Goal: Task Accomplishment & Management: Manage account settings

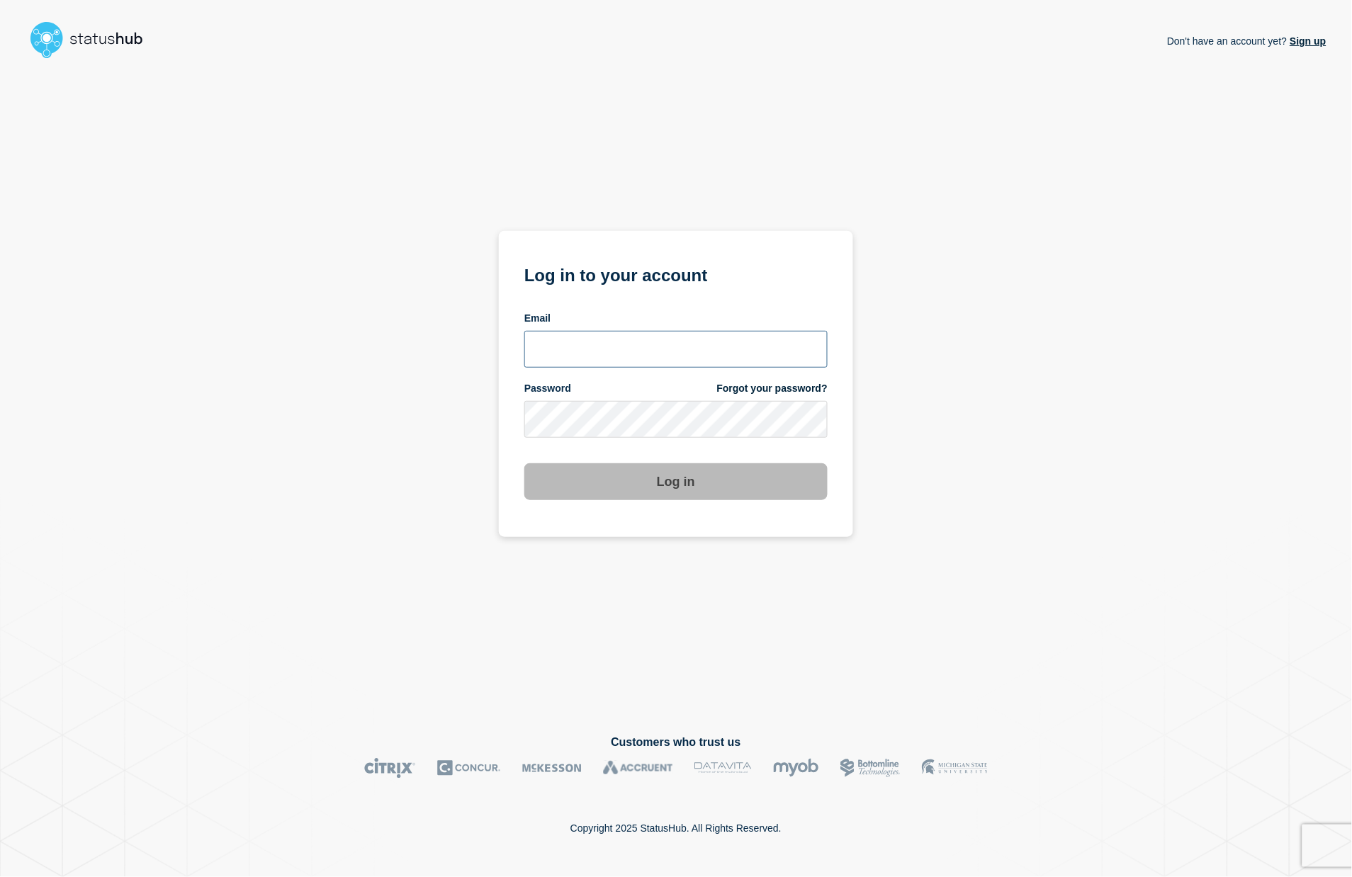
click at [643, 355] on input "email input" at bounding box center [675, 349] width 303 height 37
type input "larry.alvarez@catonetworks.com"
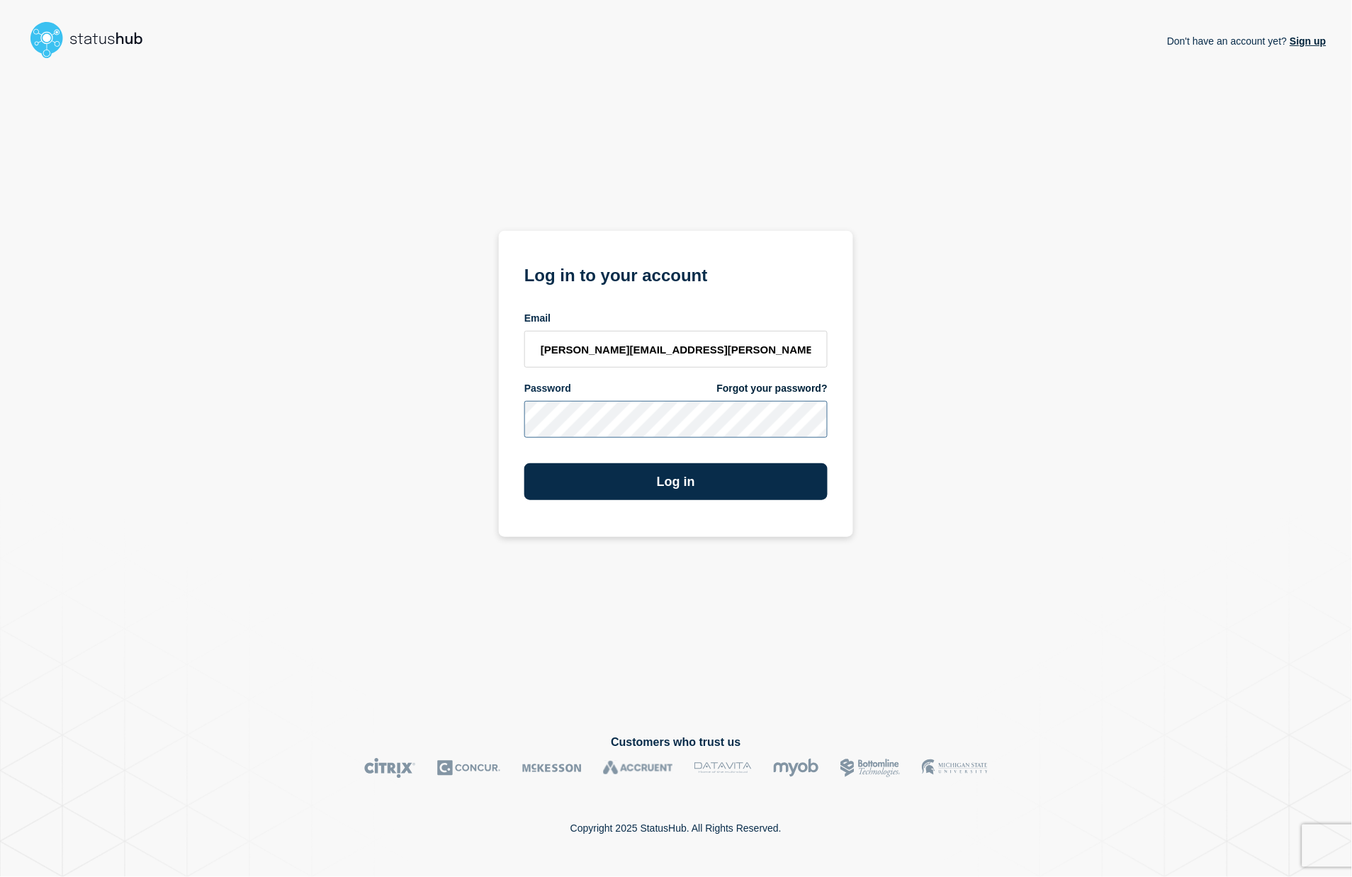
click at [524, 463] on button "Log in" at bounding box center [675, 481] width 303 height 37
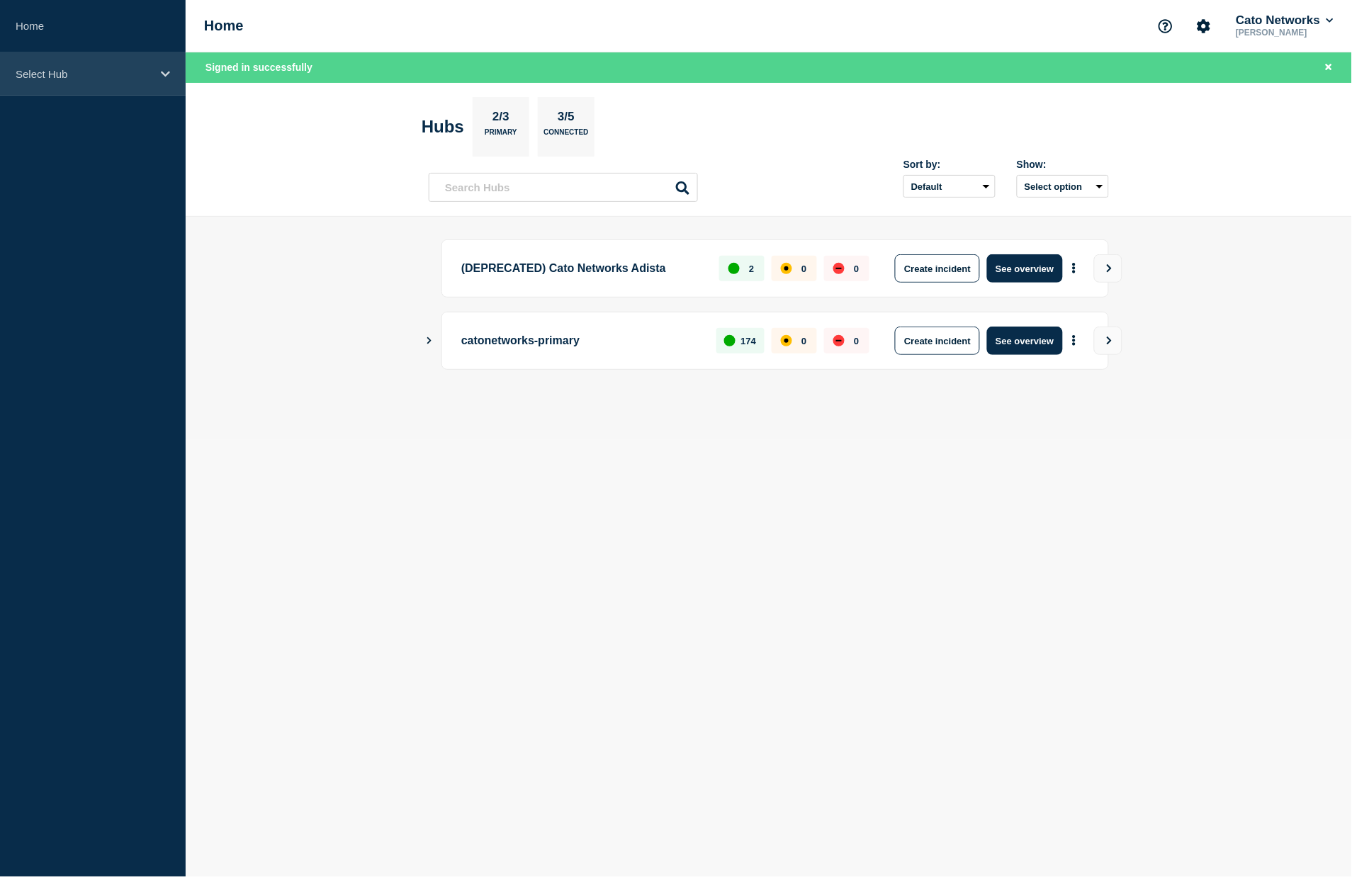
click at [113, 68] on p "Select Hub" at bounding box center [84, 74] width 136 height 12
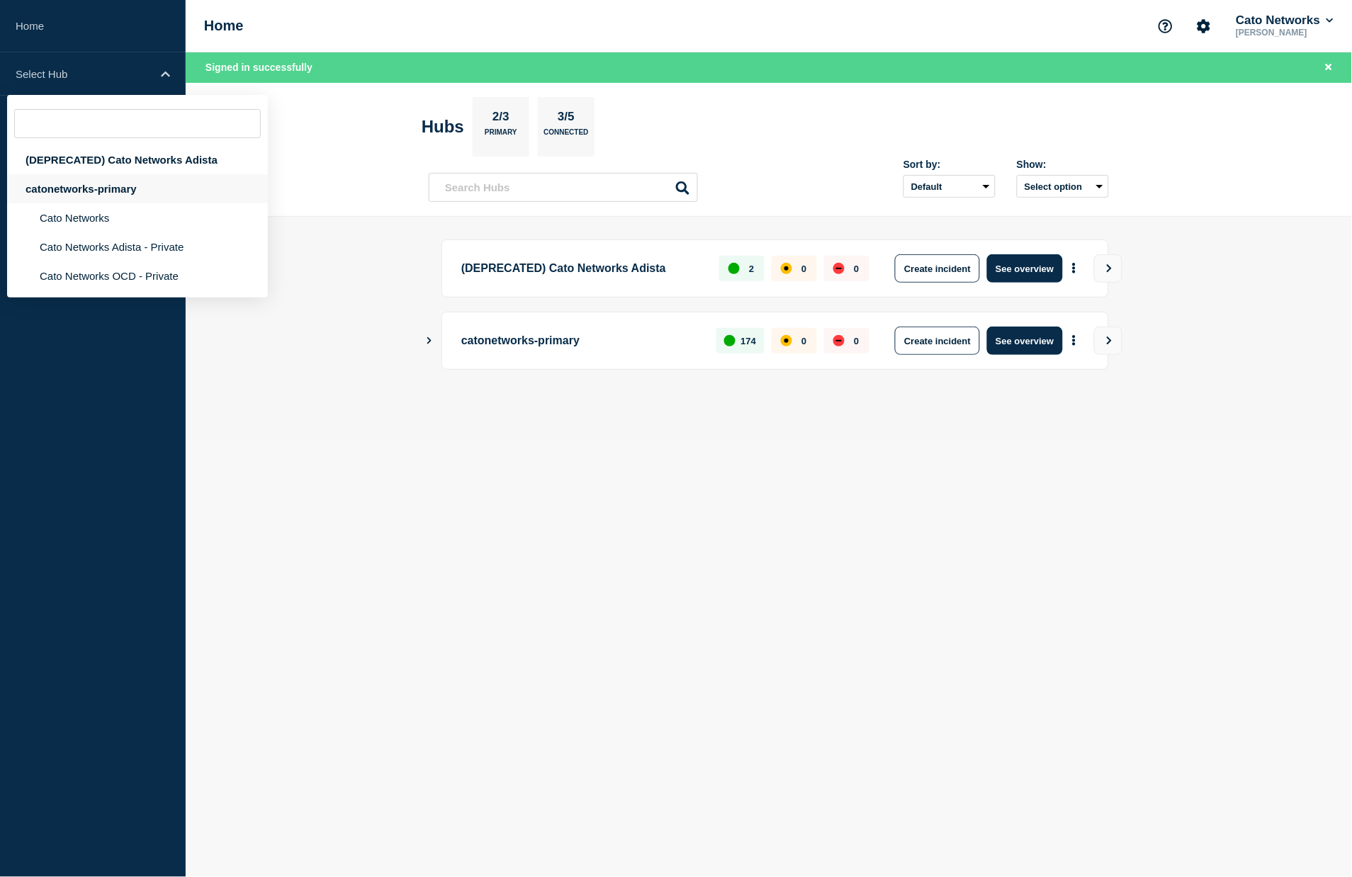
click at [86, 198] on div "catonetworks-primary" at bounding box center [137, 188] width 261 height 29
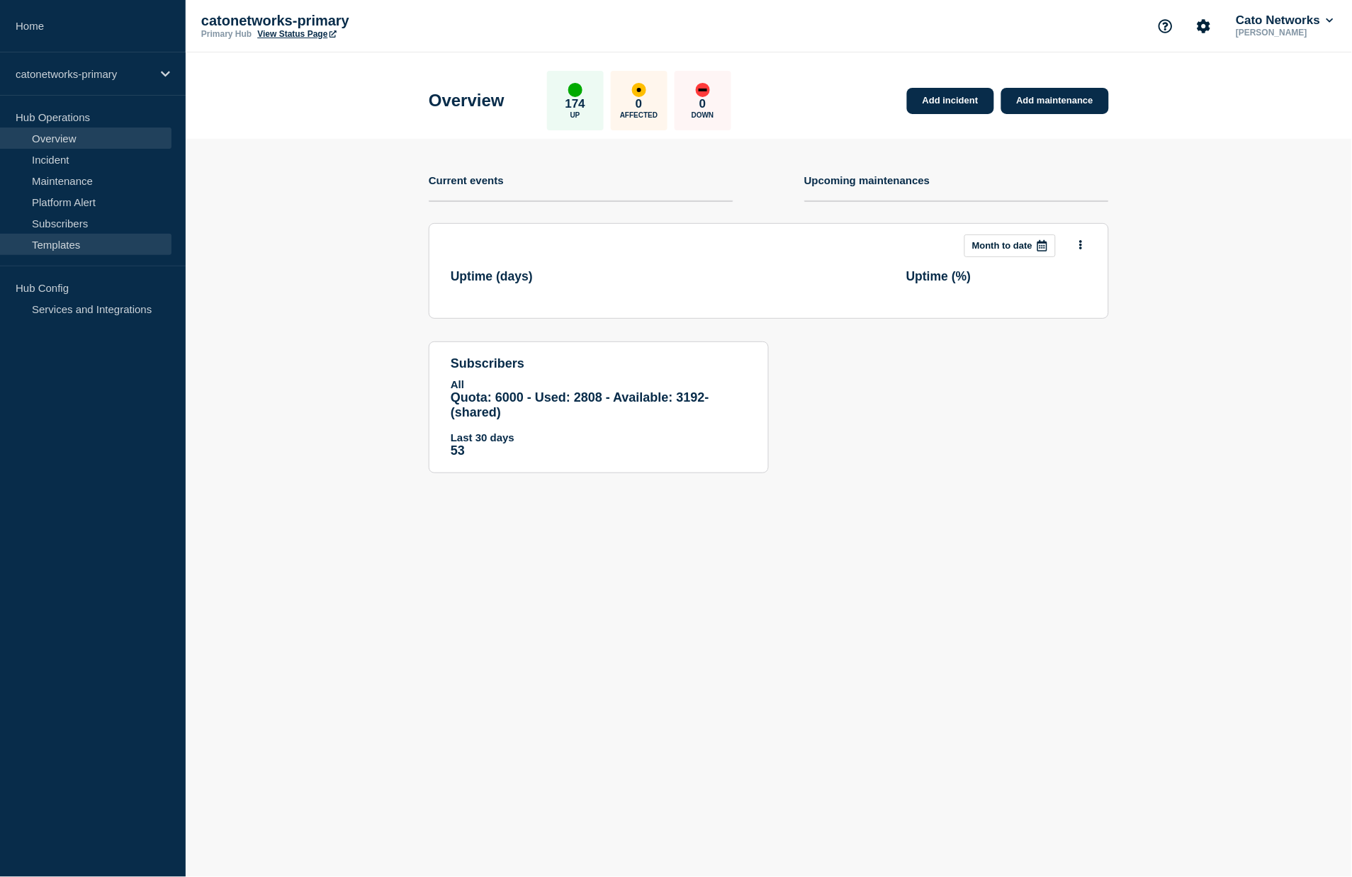
click at [62, 247] on link "Templates" at bounding box center [85, 244] width 171 height 21
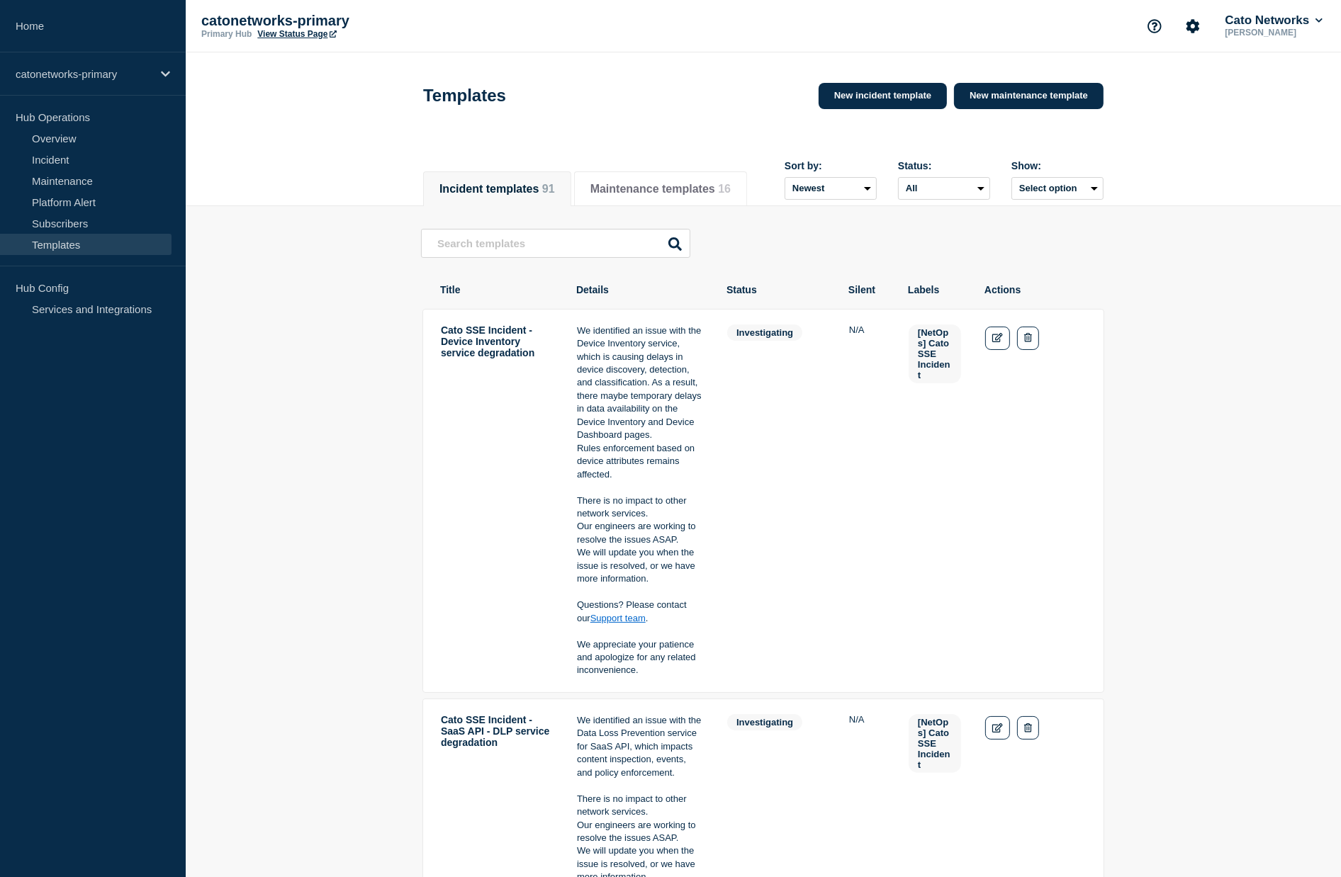
click at [497, 241] on input "text" at bounding box center [555, 243] width 269 height 29
click at [476, 242] on input "we iden" at bounding box center [555, 243] width 269 height 29
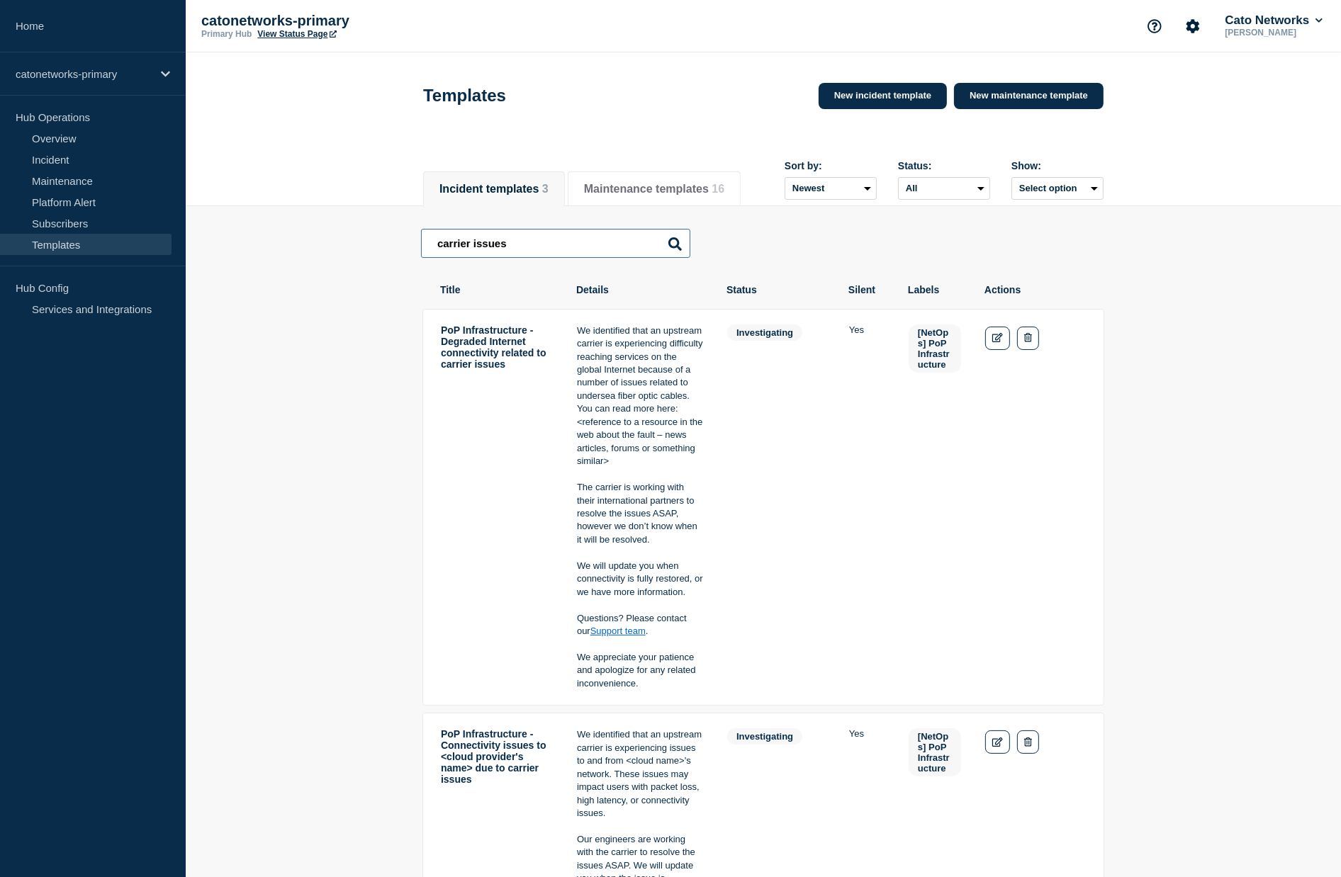
click at [487, 247] on input "carrier issues" at bounding box center [555, 243] width 269 height 29
click at [486, 247] on input "carrier issues" at bounding box center [555, 243] width 269 height 29
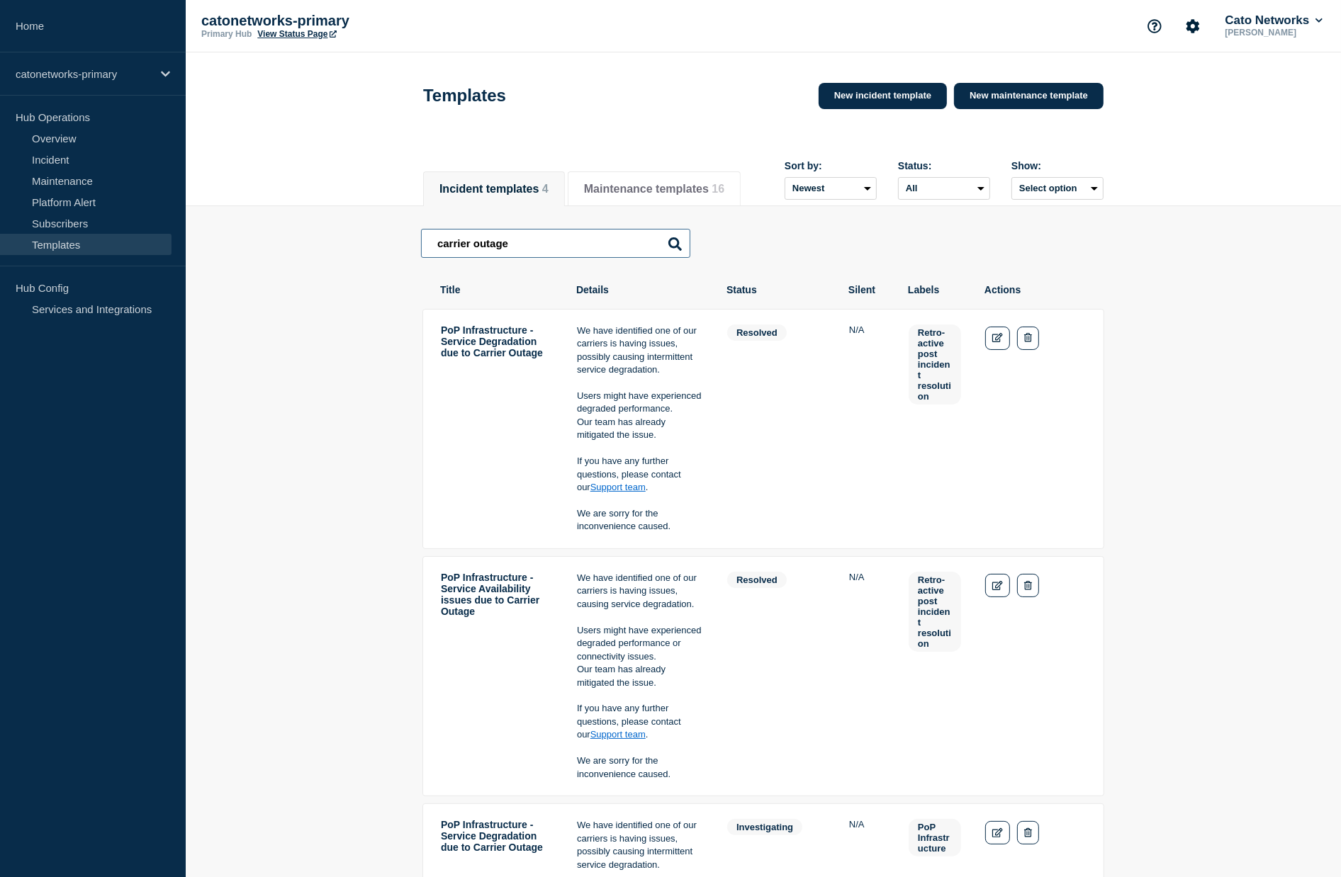
click at [524, 249] on input "carrier outage" at bounding box center [555, 243] width 269 height 29
click at [522, 248] on input "carrier outage" at bounding box center [555, 243] width 269 height 29
click at [491, 247] on input "carrier outage" at bounding box center [555, 243] width 269 height 29
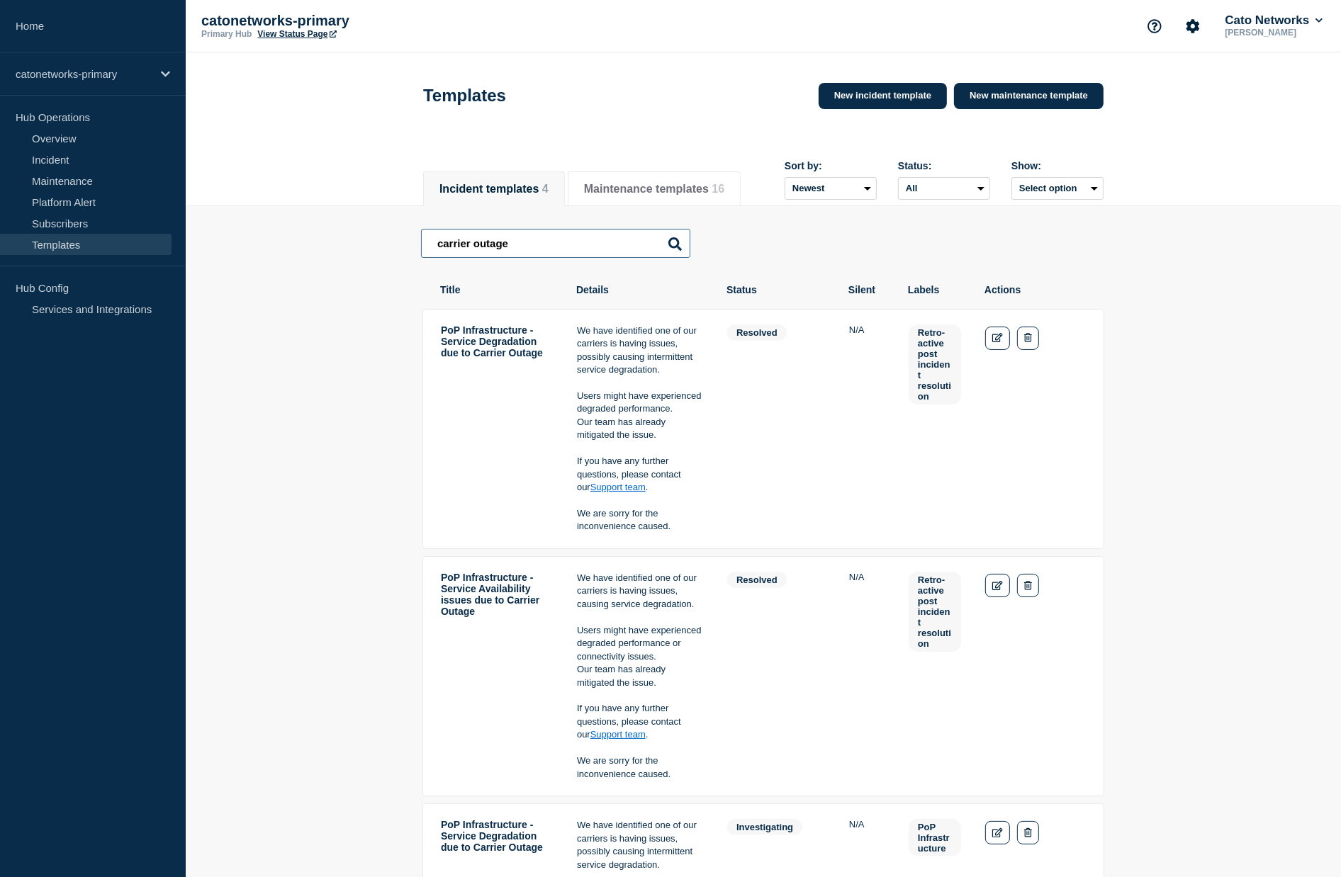
click at [490, 247] on input "carrier outage" at bounding box center [555, 243] width 269 height 29
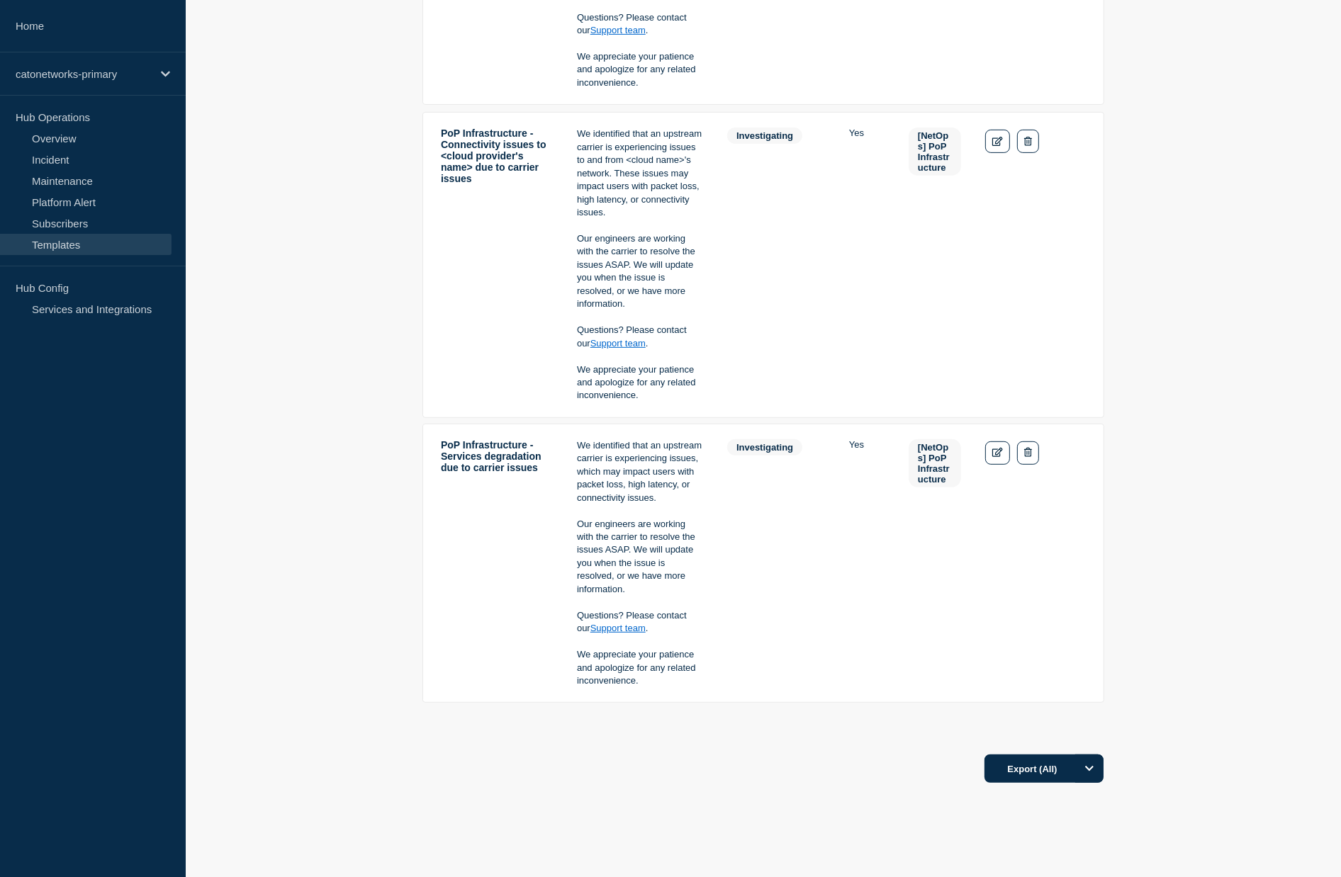
scroll to position [642, 0]
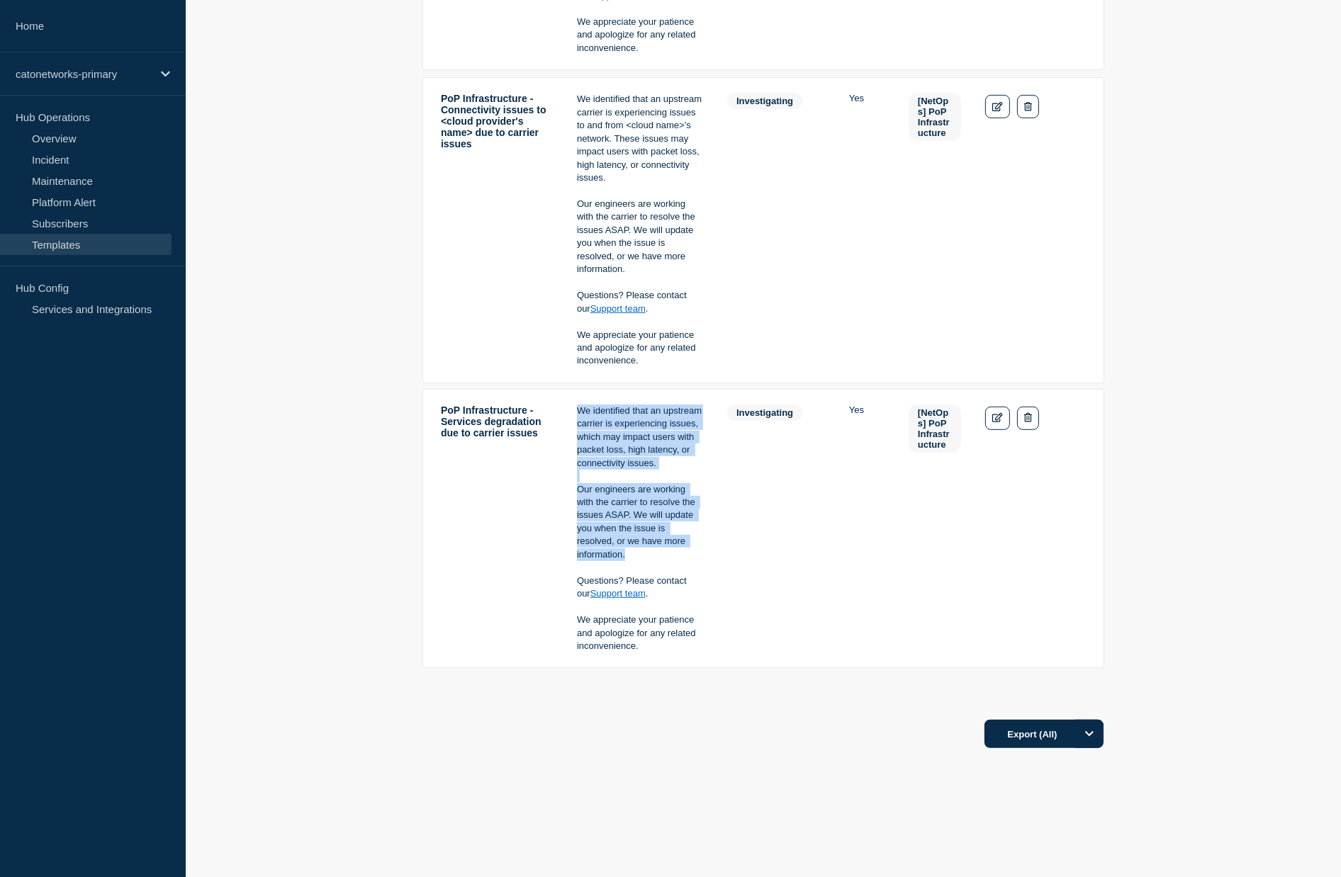
copy div "We identified that an upstream carrier is experiencing issues, which may impact…"
drag, startPoint x: 578, startPoint y: 414, endPoint x: 663, endPoint y: 558, distance: 167.4
click at [663, 558] on div "We identified that an upstream carrier is experiencing issues, which may impact…" at bounding box center [640, 529] width 126 height 249
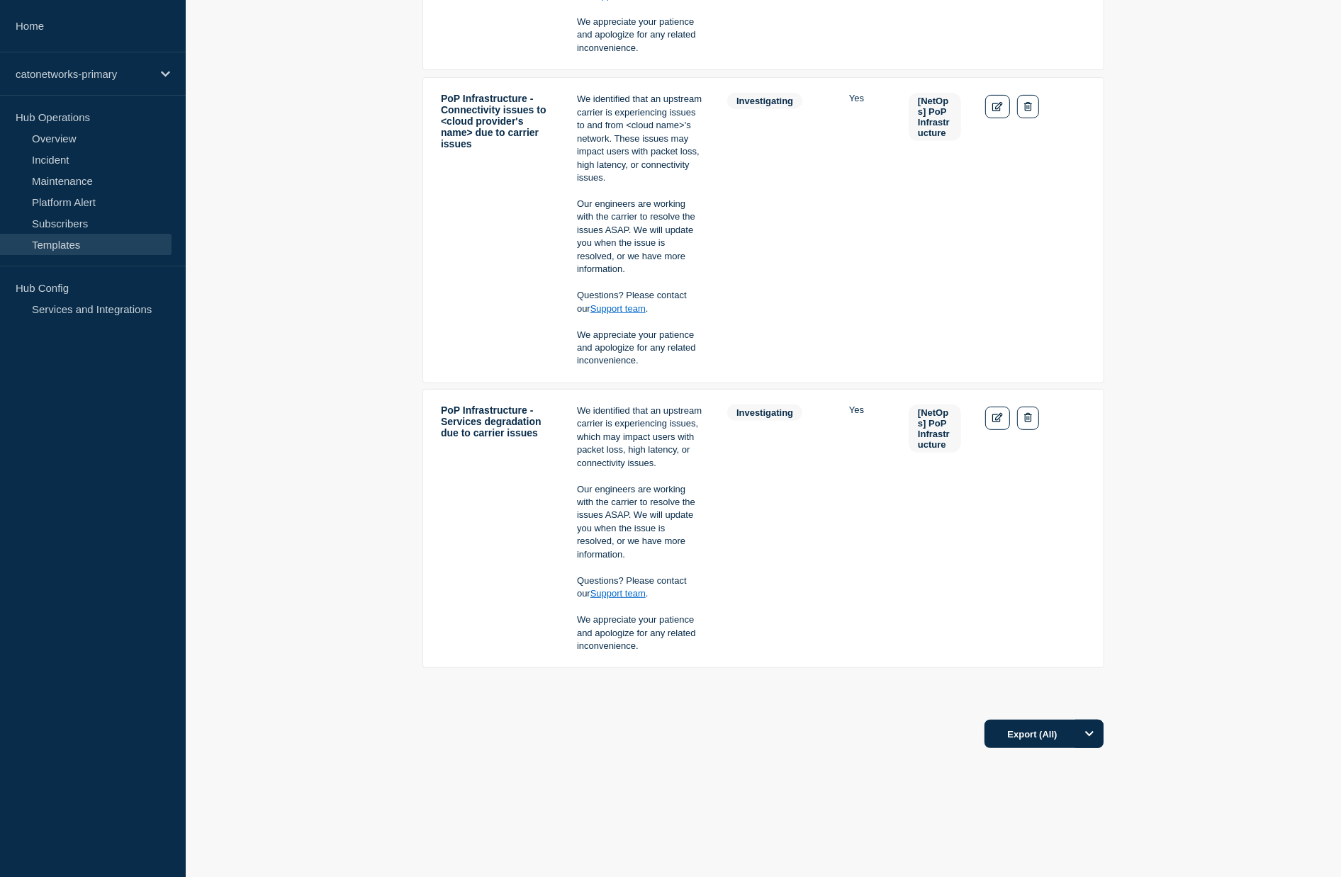
click at [651, 601] on p at bounding box center [640, 607] width 126 height 13
drag, startPoint x: 652, startPoint y: 597, endPoint x: 575, endPoint y: 584, distance: 78.4
click at [575, 584] on tr "PoP Infrastructure - Services degradation due to carrier issues We identified t…" at bounding box center [763, 529] width 682 height 280
click at [566, 582] on tr "PoP Infrastructure - Services degradation due to carrier issues We identified t…" at bounding box center [763, 529] width 682 height 280
drag, startPoint x: 578, startPoint y: 582, endPoint x: 651, endPoint y: 651, distance: 99.7
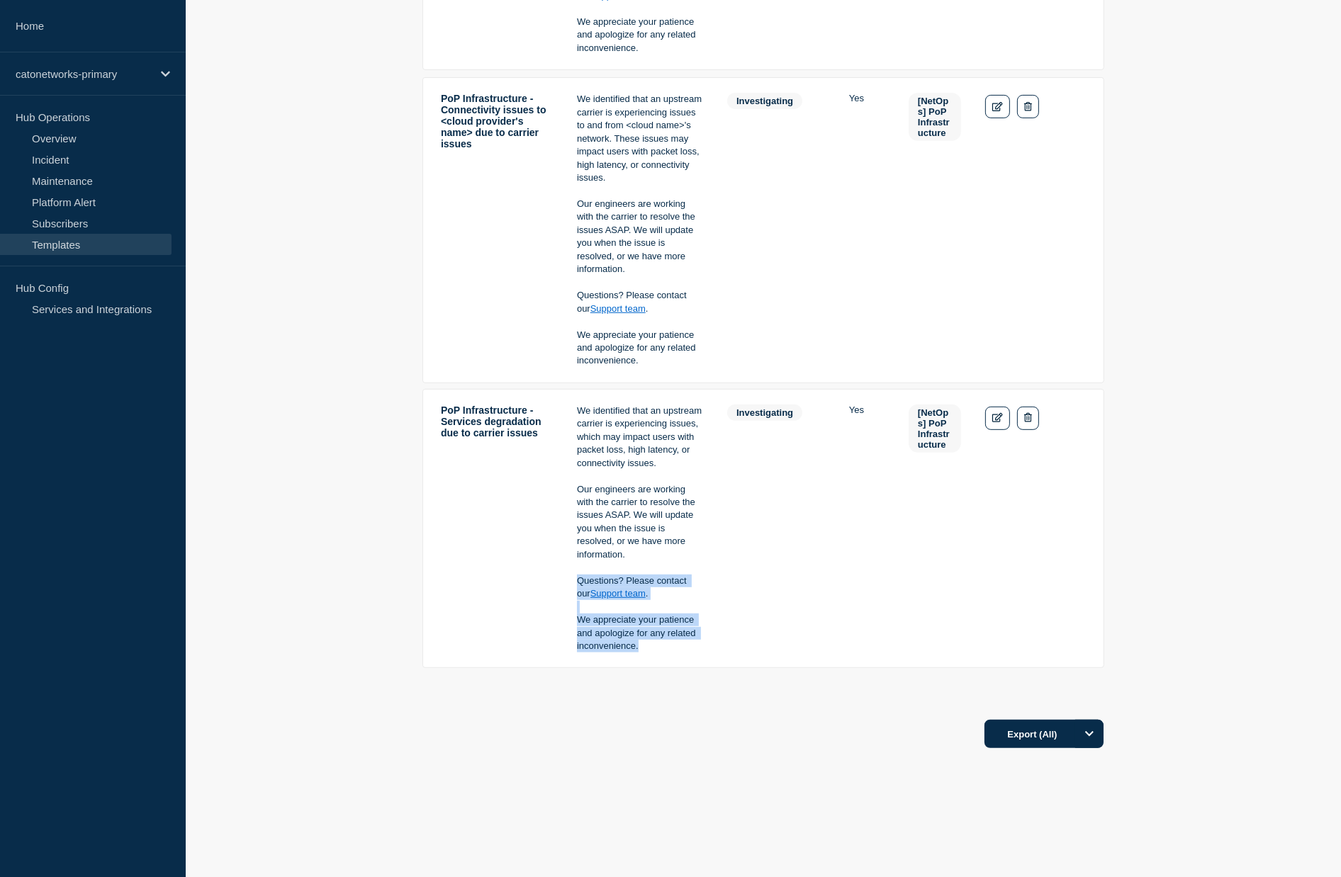
click at [651, 651] on div "We identified that an upstream carrier is experiencing issues, which may impact…" at bounding box center [640, 529] width 126 height 249
copy div "Questions? Please contact our Support team . We appreciate your patience and ap…"
click at [539, 443] on td "PoP Infrastructure - Services degradation due to carrier issues" at bounding box center [496, 529] width 113 height 250
drag, startPoint x: 538, startPoint y: 441, endPoint x: 441, endPoint y: 412, distance: 100.9
click at [441, 412] on td "PoP Infrastructure - Services degradation due to carrier issues" at bounding box center [496, 529] width 113 height 250
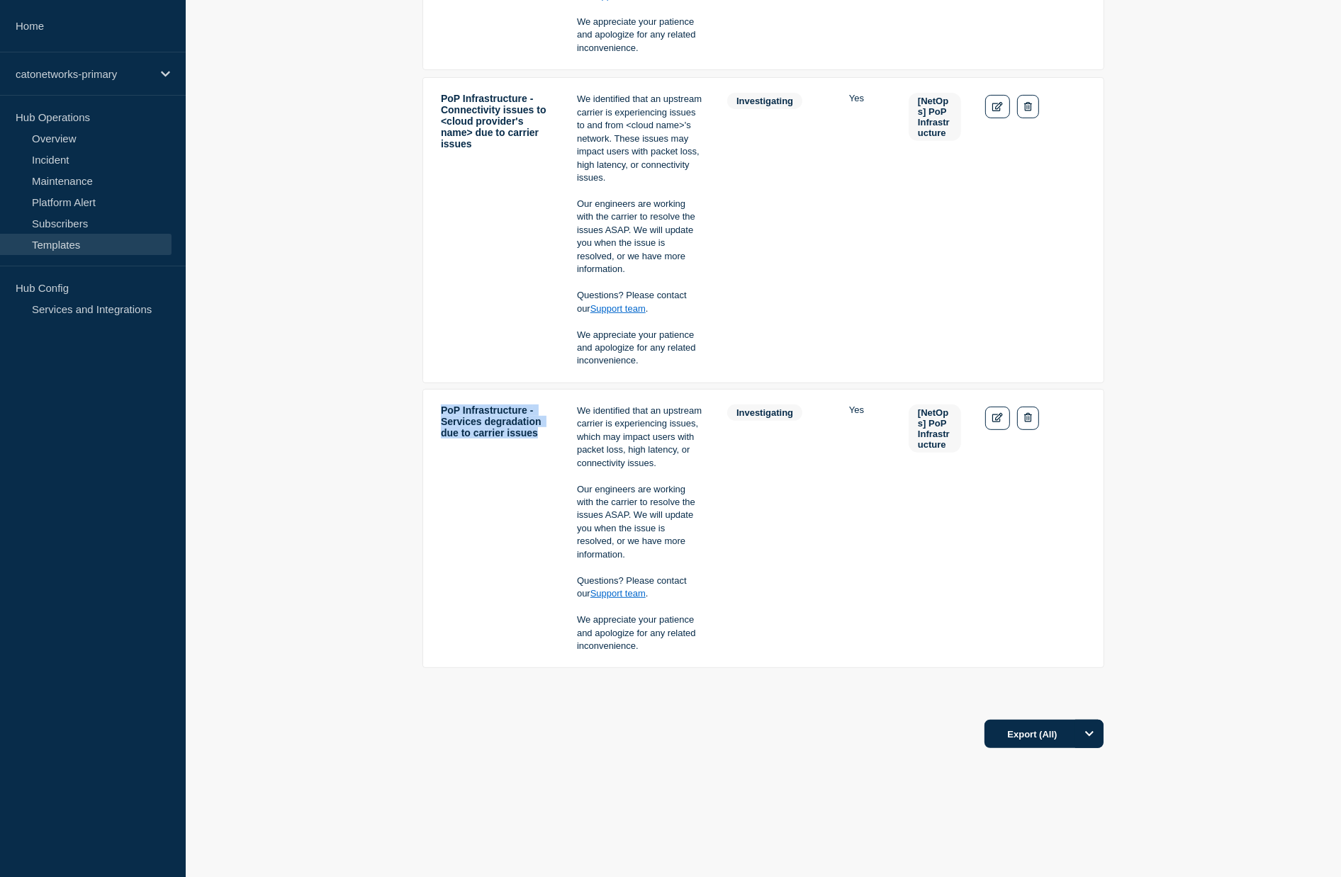
copy td "PoP Infrastructure - Services degradation due to carrier issues"
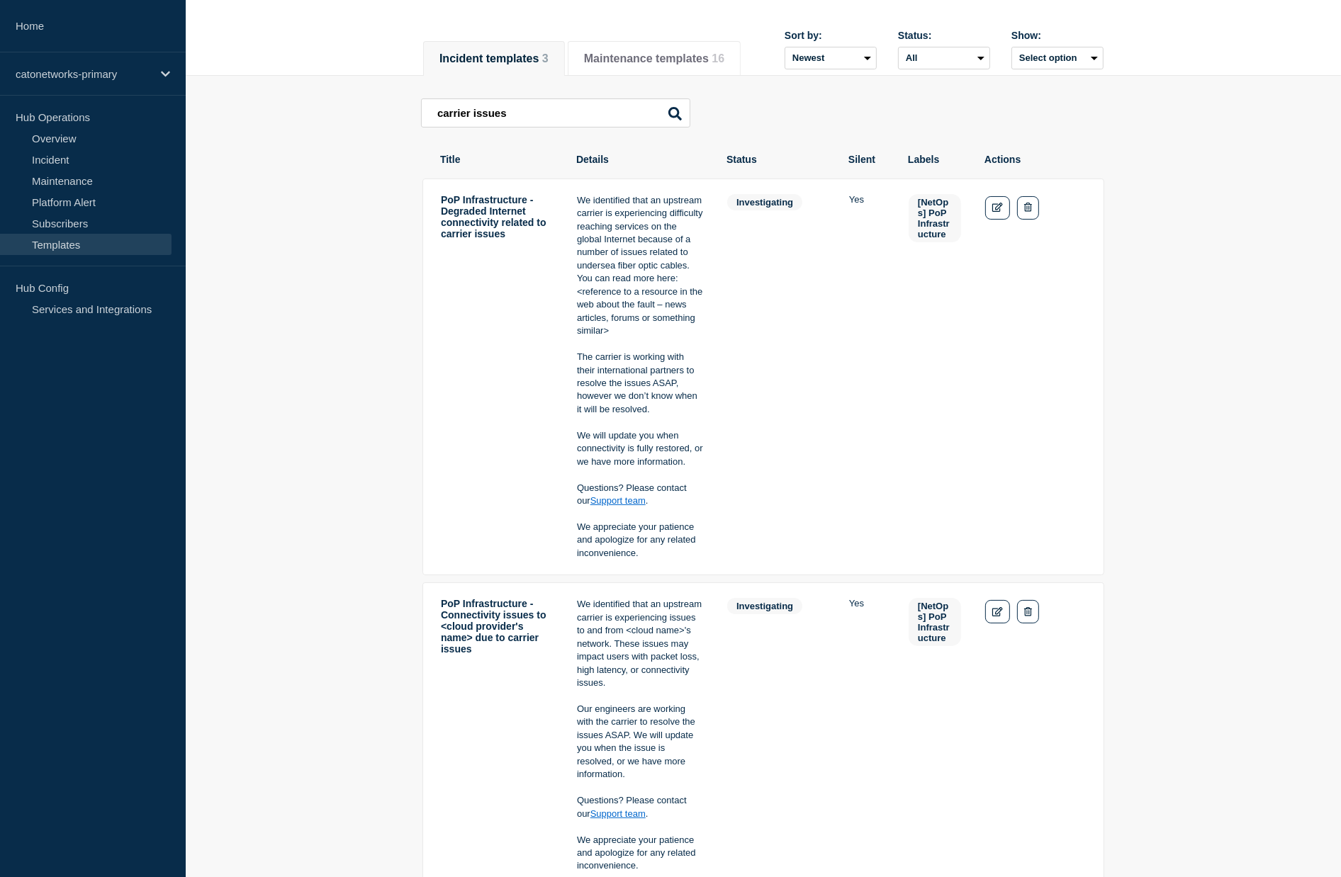
scroll to position [121, 0]
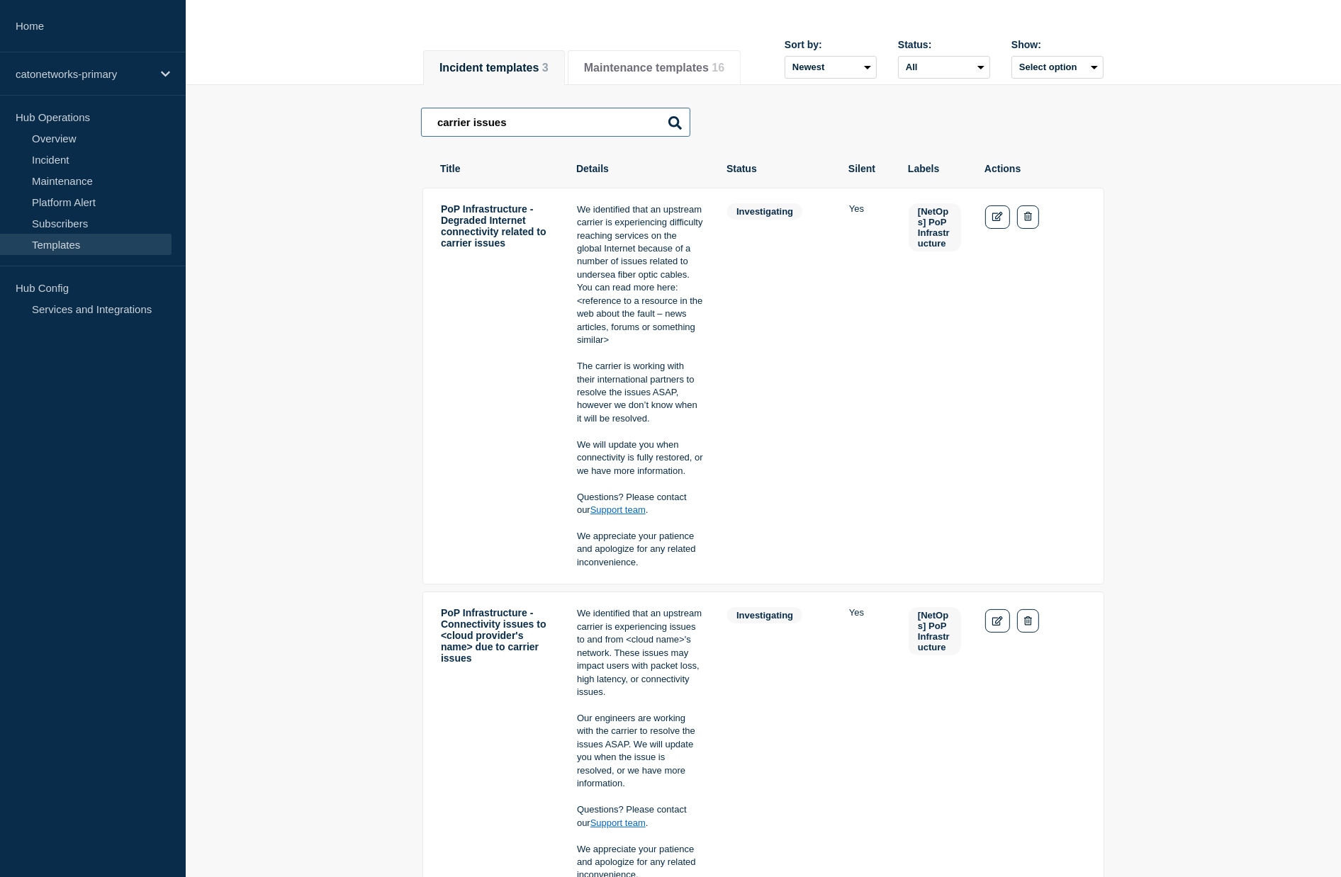
click at [546, 124] on input "carrier issues" at bounding box center [555, 122] width 269 height 29
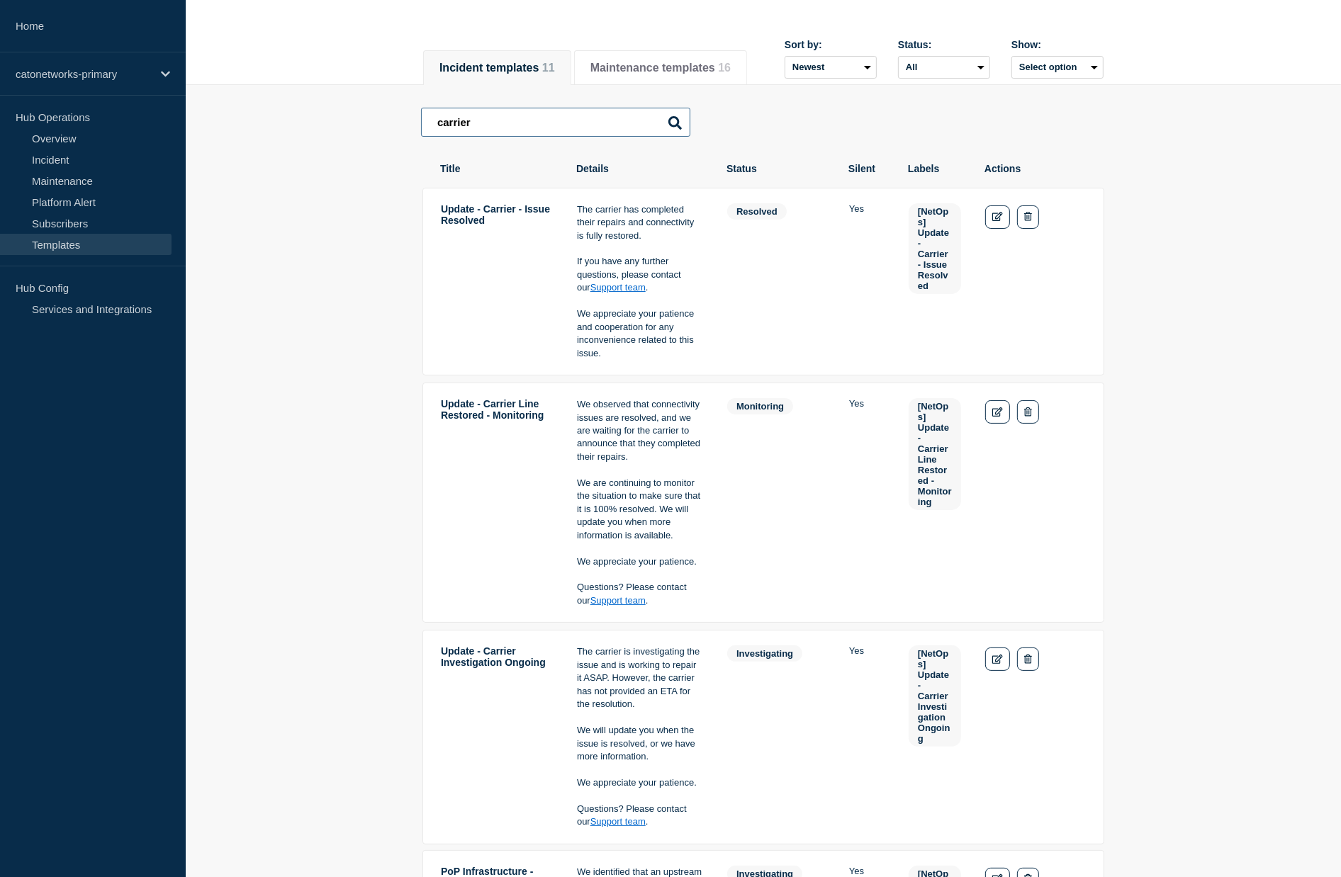
type input "carrier"
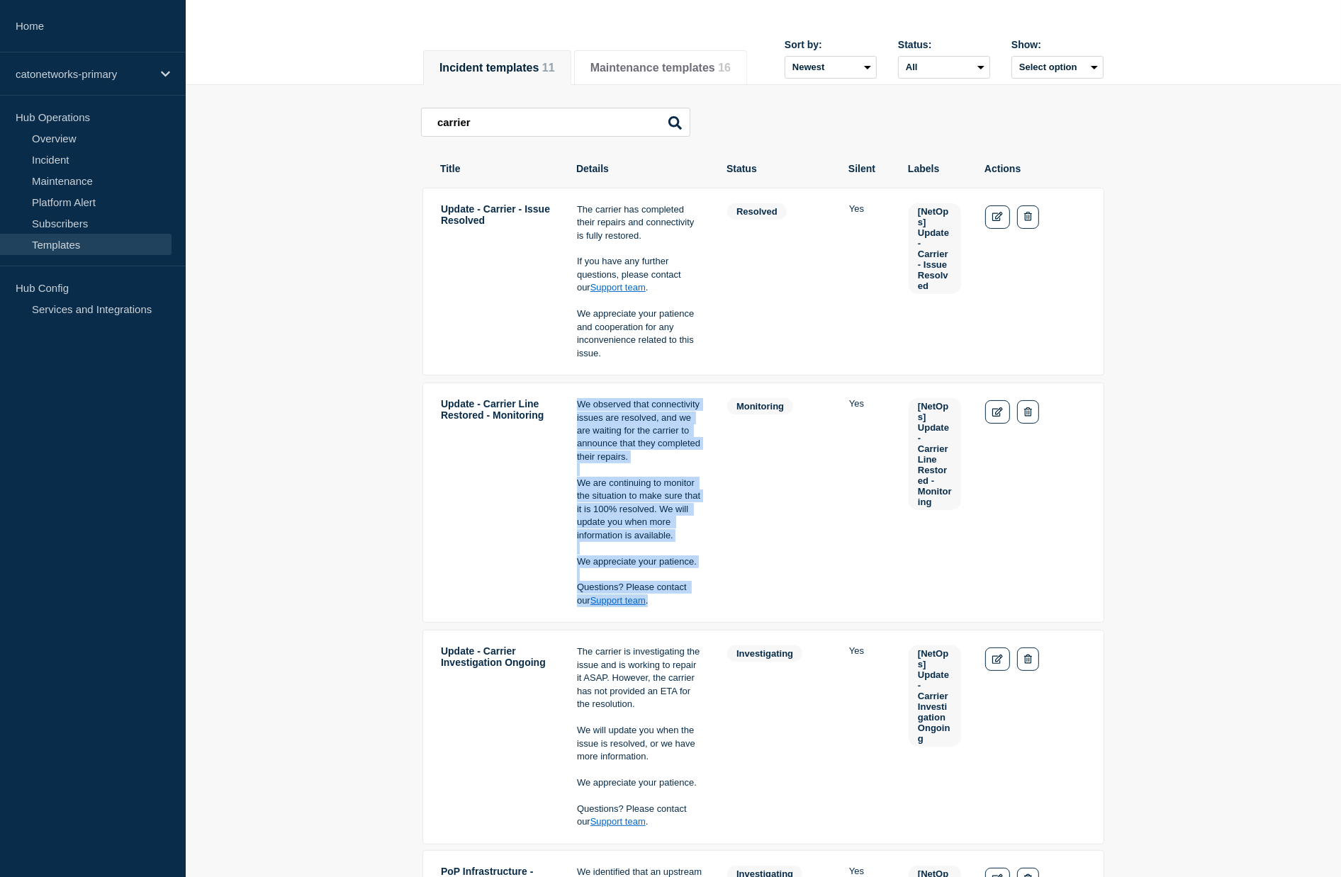
drag, startPoint x: 646, startPoint y: 612, endPoint x: 576, endPoint y: 412, distance: 211.1
click at [577, 412] on div "We observed that connectivity issues are resolved, and we are waiting for the c…" at bounding box center [640, 502] width 126 height 209
copy div "We observed that connectivity issues are resolved, and we are waiting for the c…"
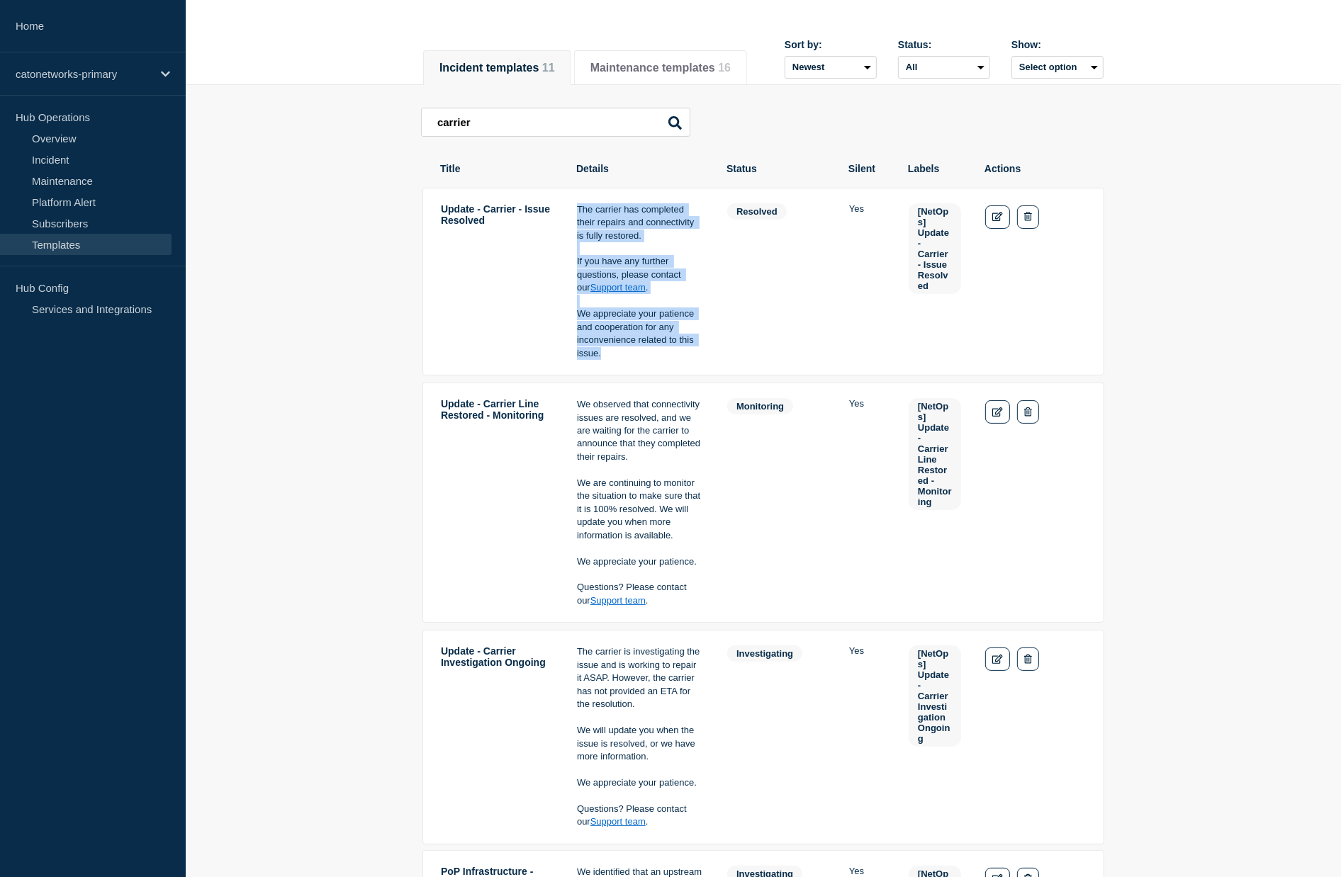
drag, startPoint x: 605, startPoint y: 349, endPoint x: 574, endPoint y: 219, distance: 133.4
click at [574, 383] on tr "Update - Carrier - Issue Resolved The carrier has completed their repairs and c…" at bounding box center [763, 503] width 682 height 240
copy div "The carrier has completed their repairs and connectivity is fully restored. If …"
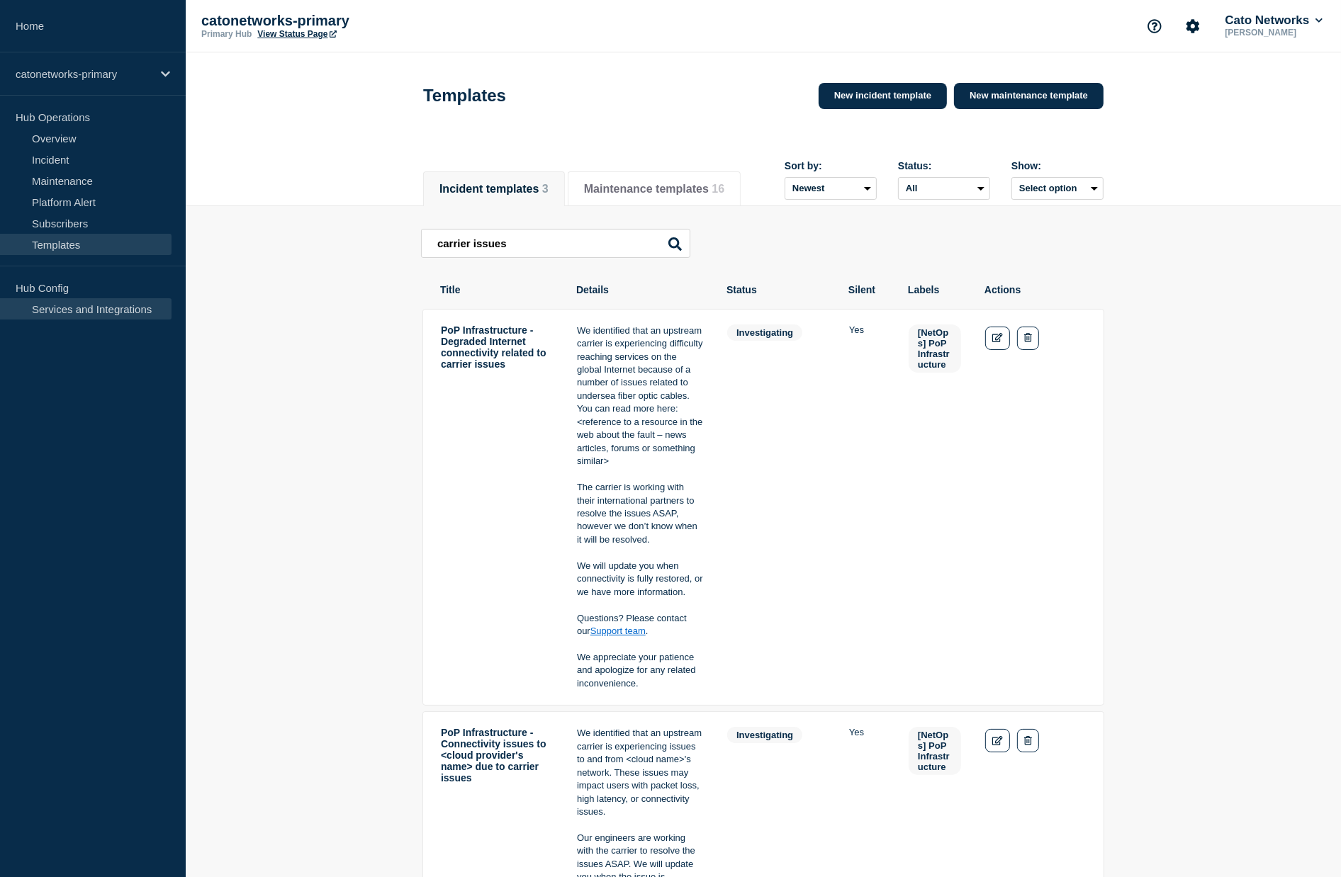
click at [72, 310] on link "Services and Integrations" at bounding box center [85, 308] width 171 height 21
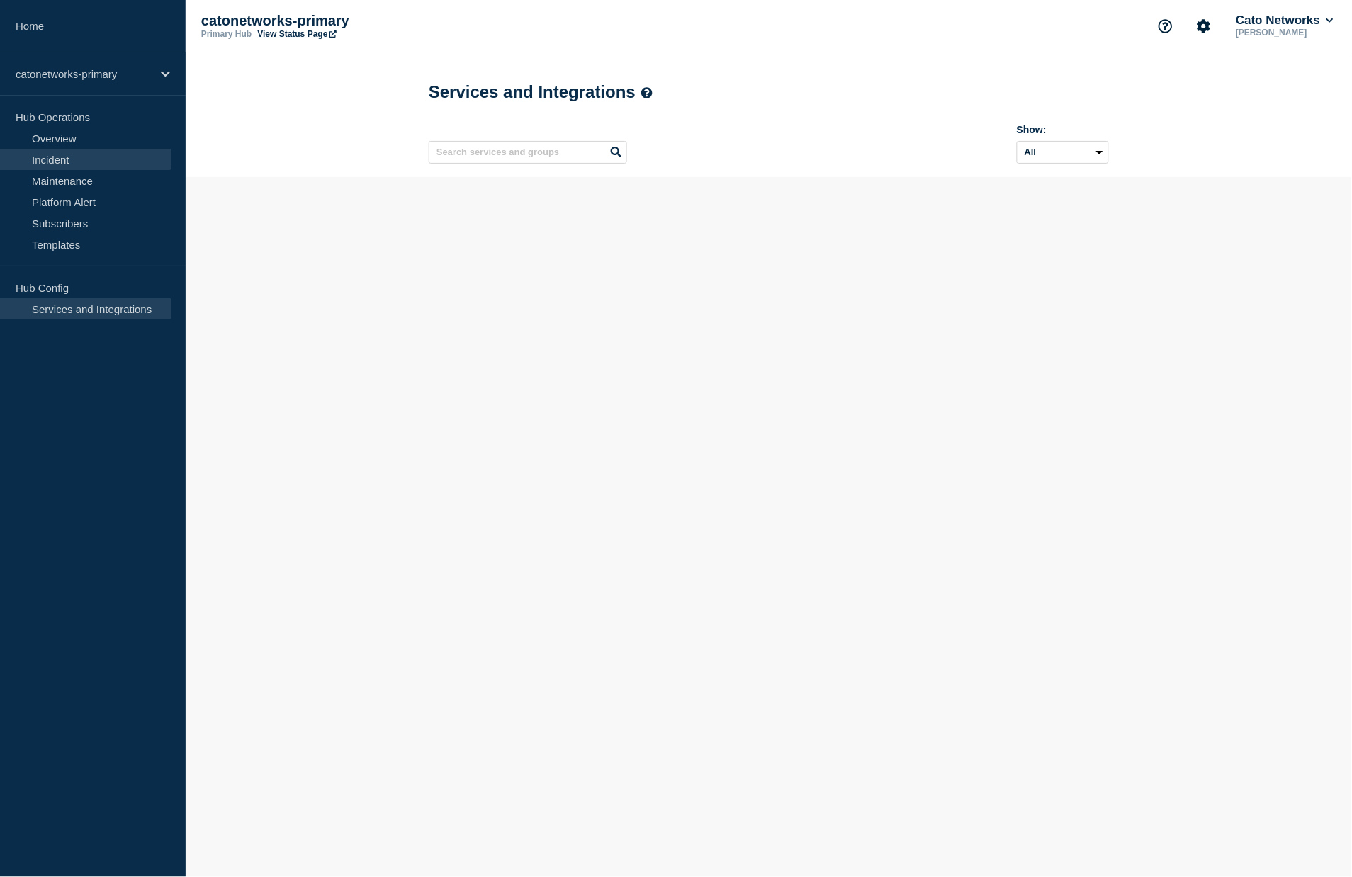
click at [83, 160] on link "Incident" at bounding box center [85, 159] width 171 height 21
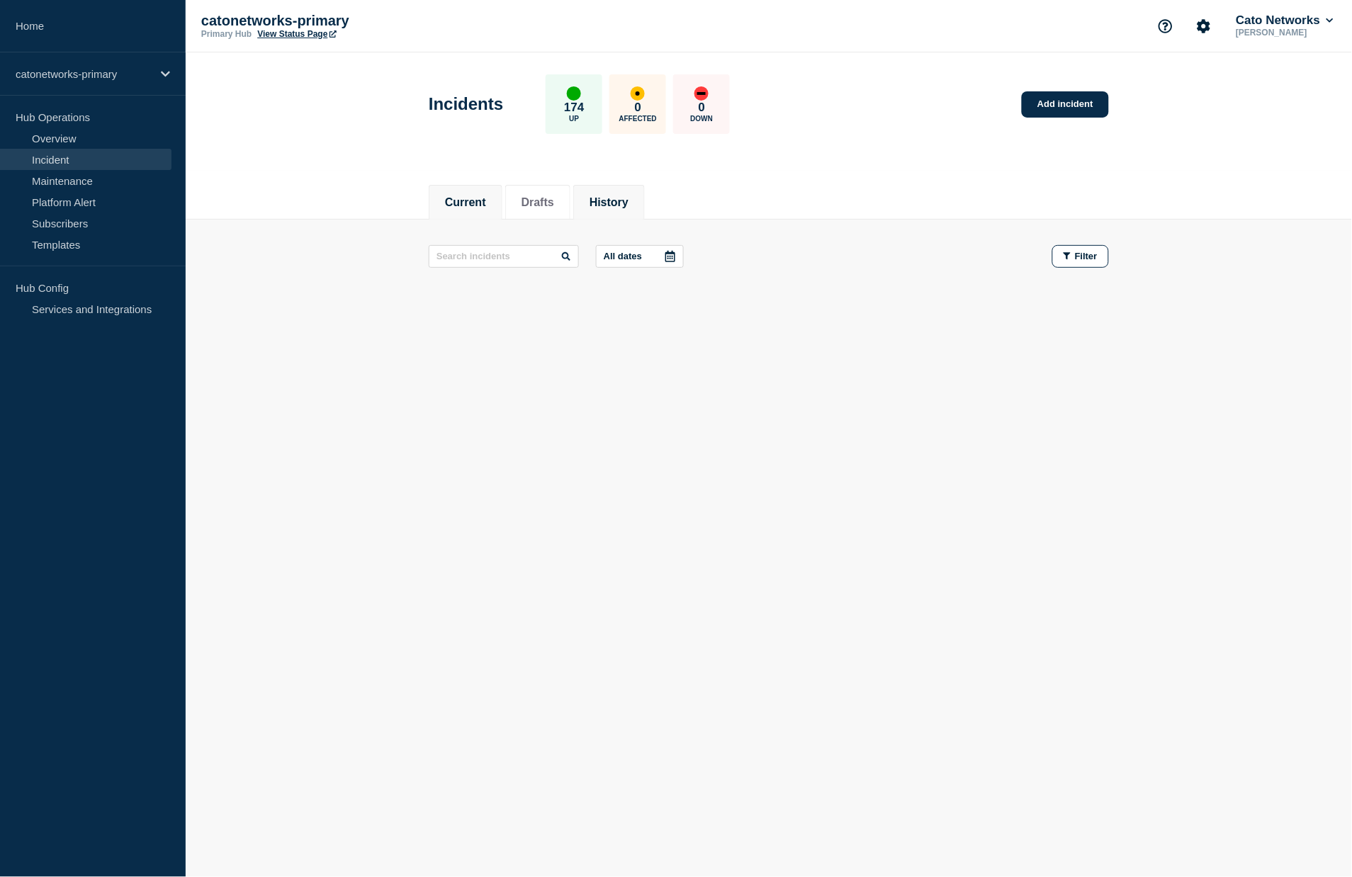
click at [599, 198] on button "History" at bounding box center [609, 202] width 39 height 13
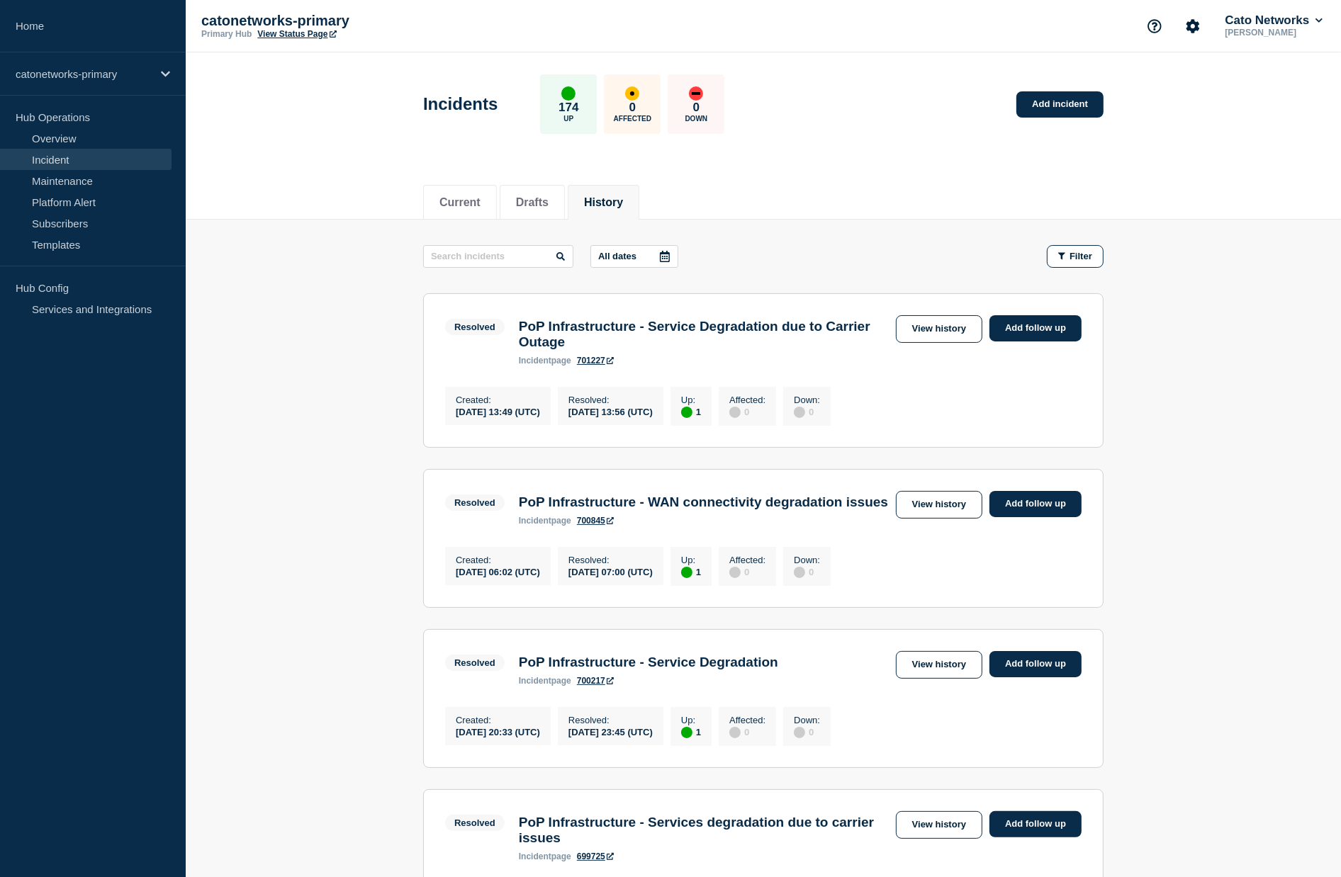
click at [610, 254] on p "All dates" at bounding box center [617, 256] width 38 height 11
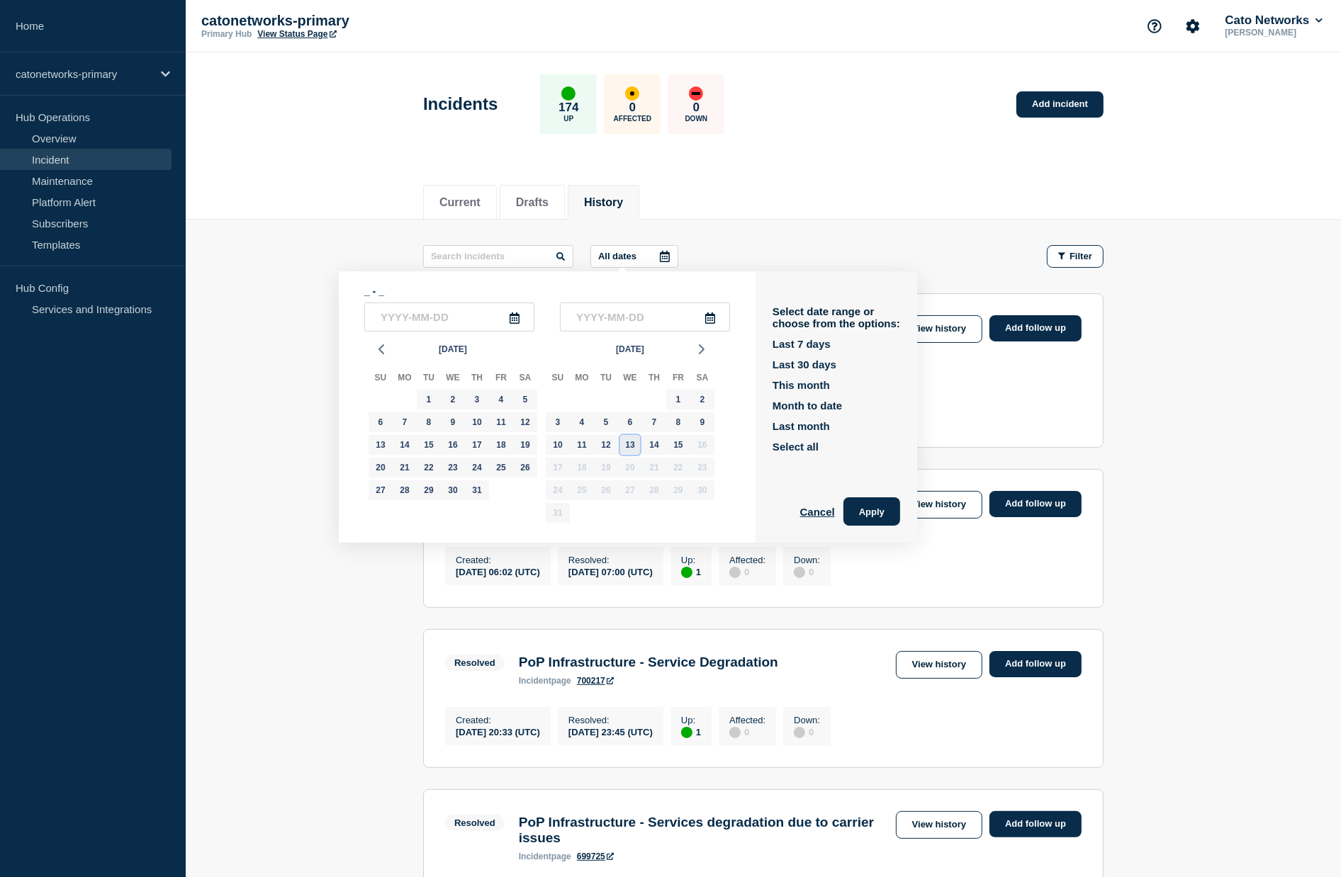
click at [626, 451] on div "13" at bounding box center [630, 445] width 20 height 20
type input "[DATE]"
click at [626, 451] on div "13" at bounding box center [630, 445] width 20 height 20
type input "[DATE]"
click at [857, 519] on button "Apply" at bounding box center [871, 511] width 57 height 28
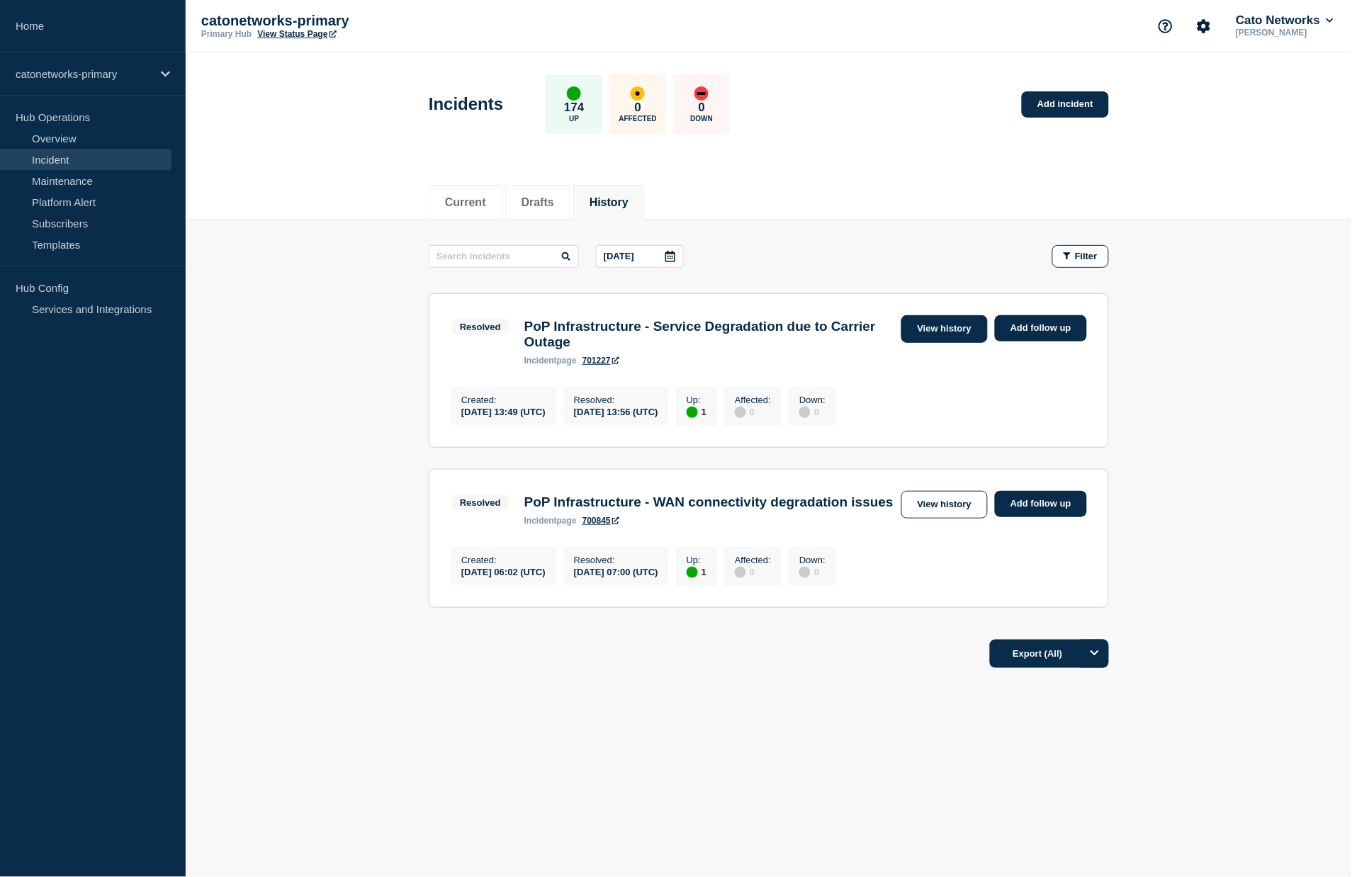
click at [952, 334] on link "View history" at bounding box center [944, 329] width 86 height 28
click at [963, 326] on link "View history" at bounding box center [944, 329] width 86 height 28
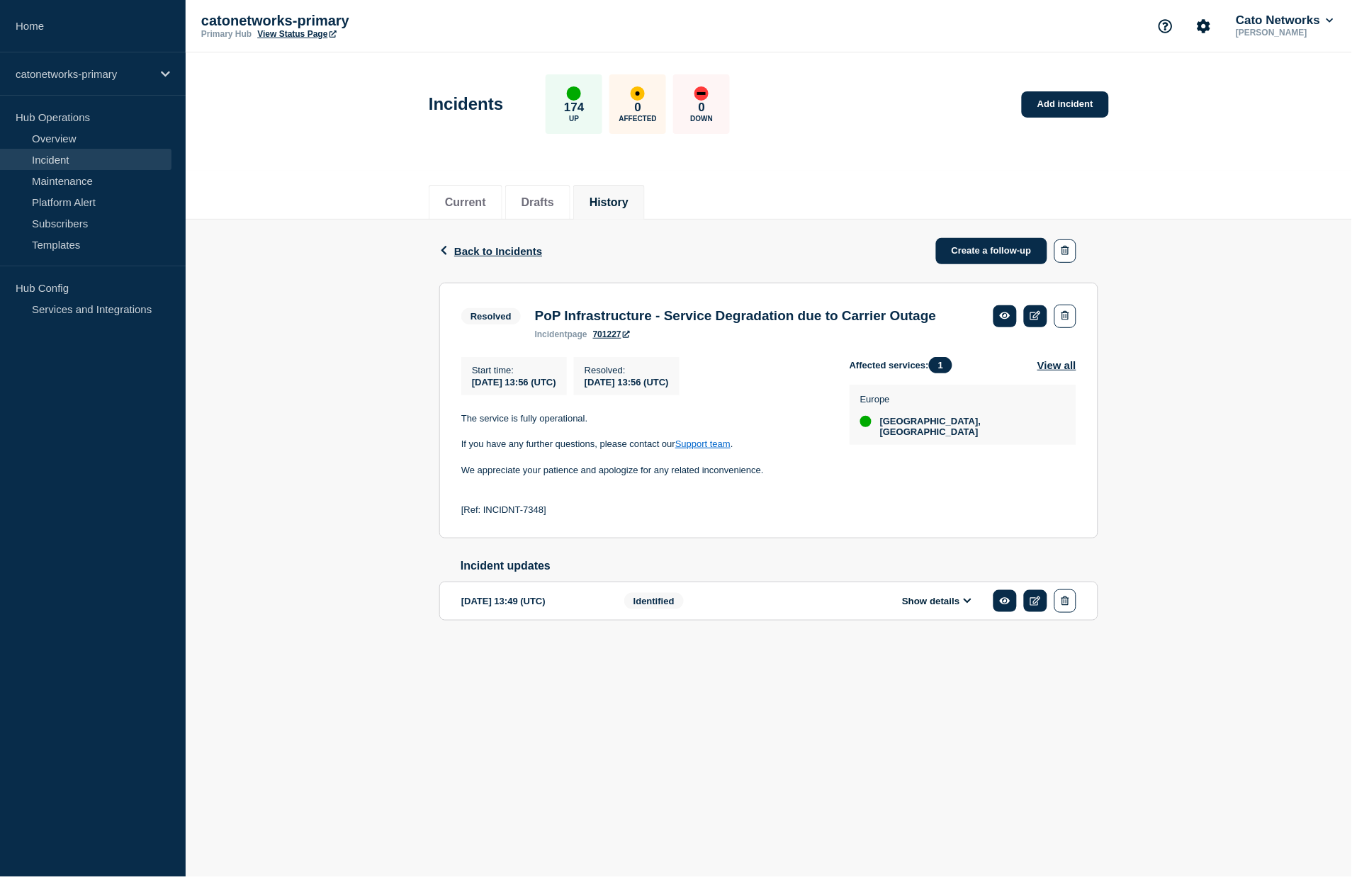
click at [912, 607] on button "Show details" at bounding box center [937, 601] width 78 height 12
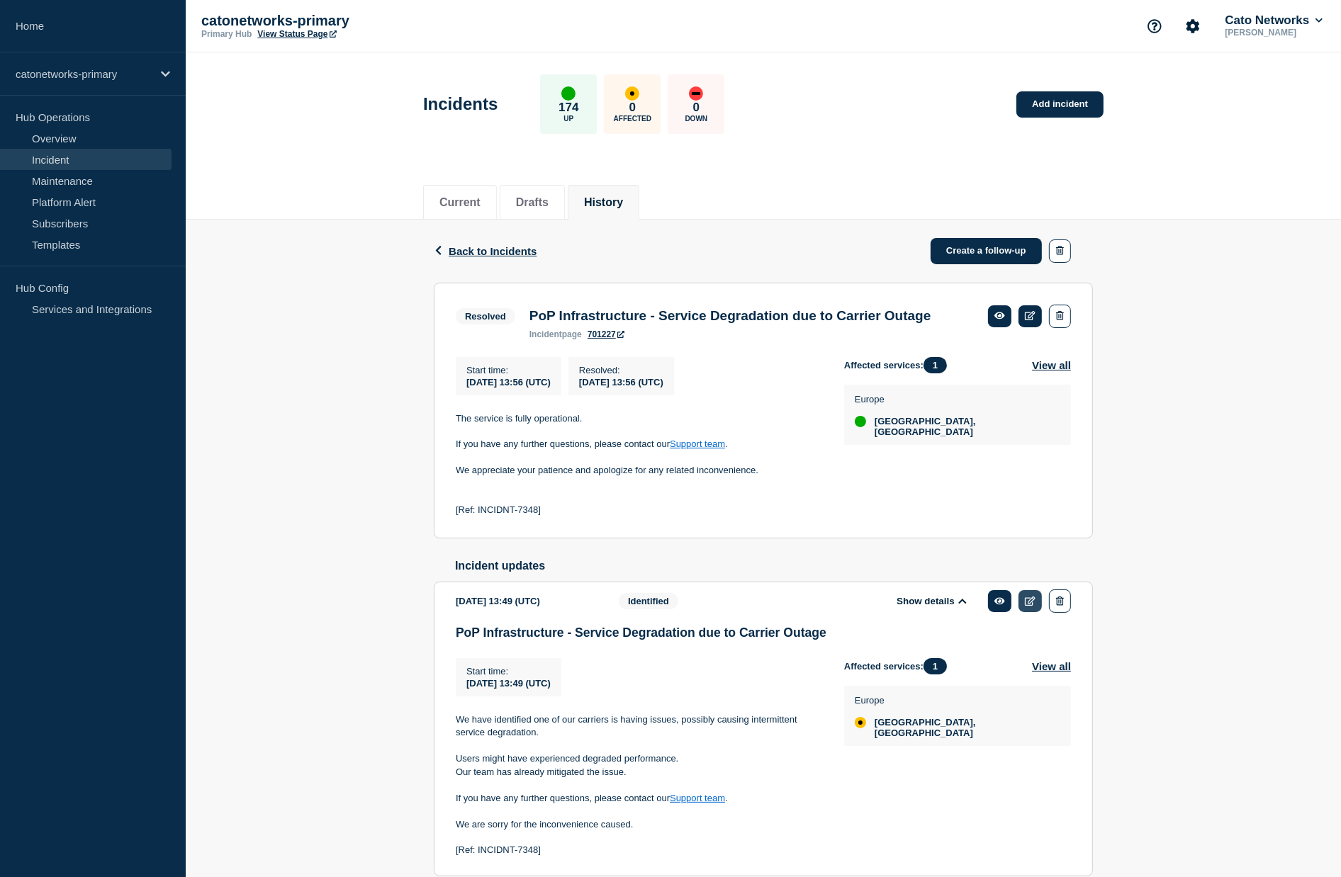
click at [1026, 606] on icon at bounding box center [1030, 601] width 11 height 9
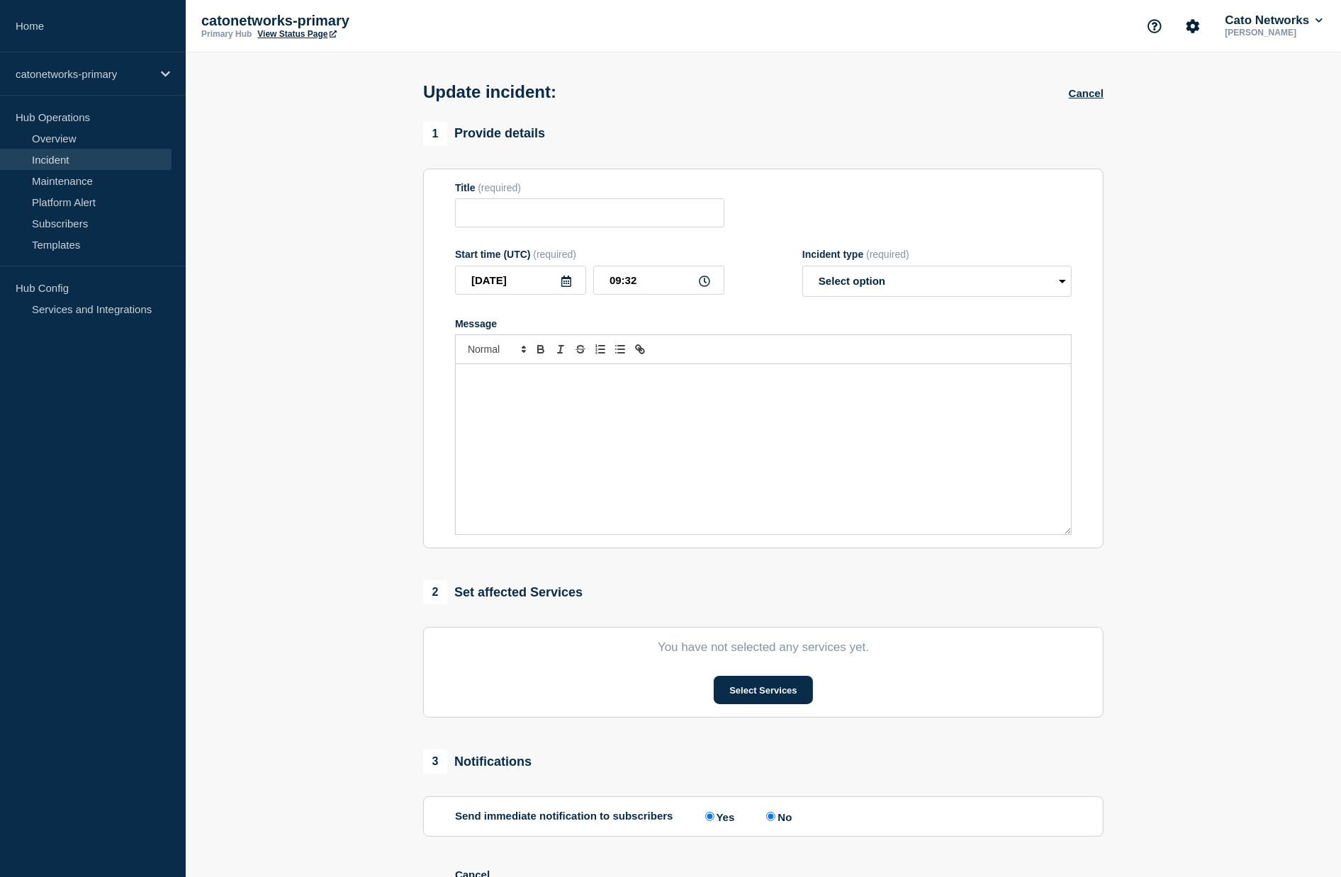
type input "PoP Infrastructure - Service Degradation due to Carrier Outage"
type input "[DATE]"
type input "13:49"
select select "identified"
radio input "false"
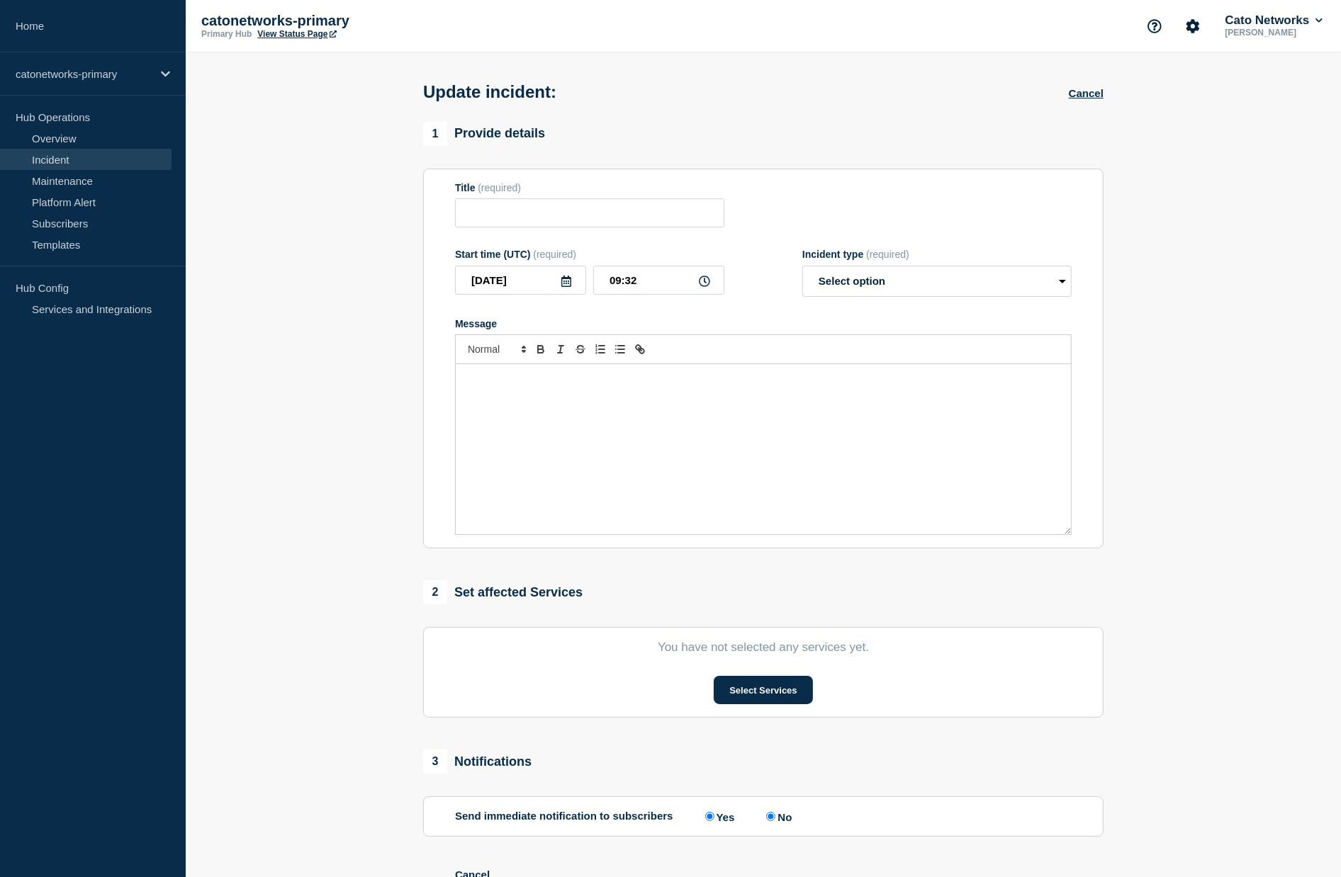
radio input "true"
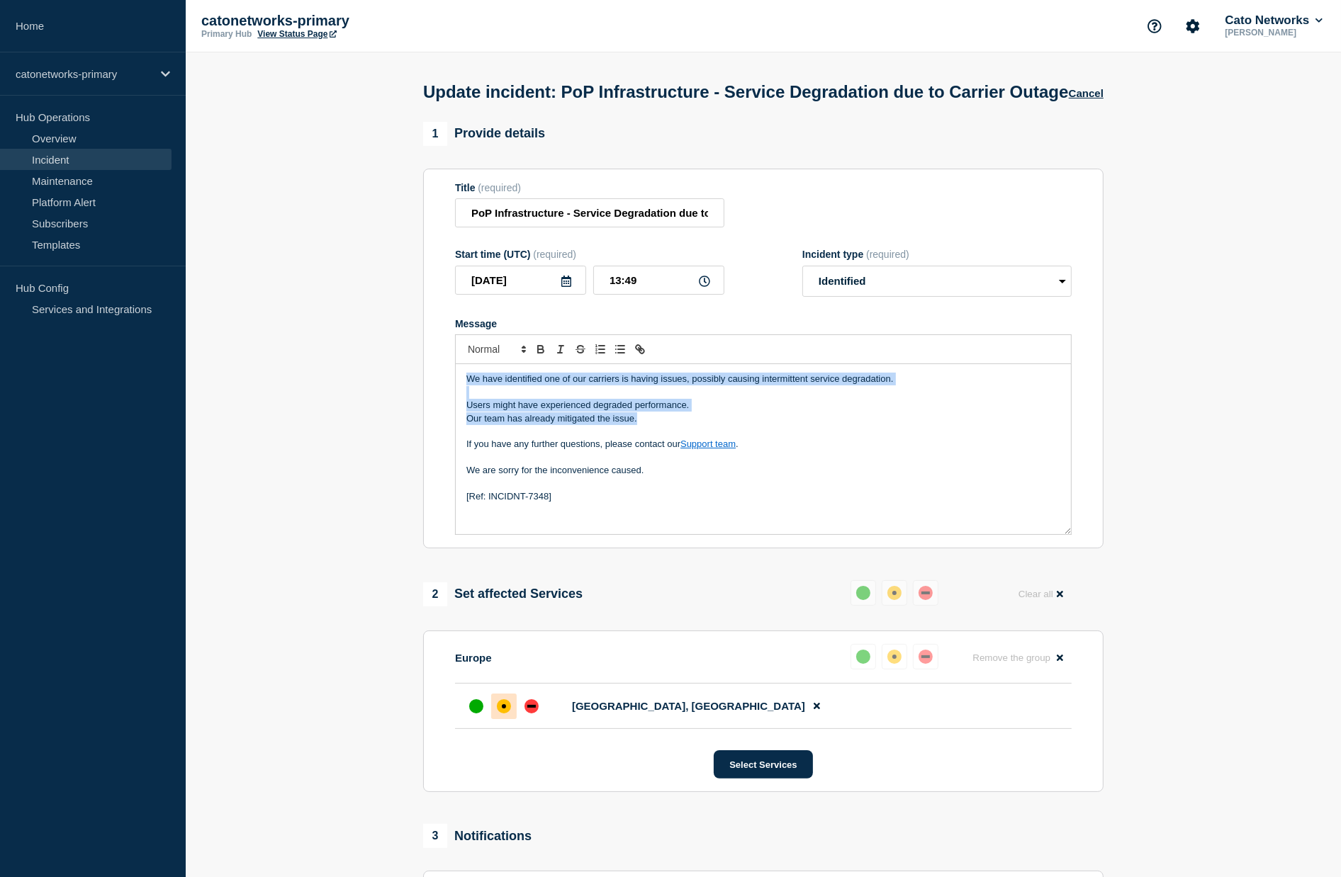
drag, startPoint x: 643, startPoint y: 458, endPoint x: 451, endPoint y: 417, distance: 196.5
click at [451, 417] on section "Title (required) PoP Infrastructure - Service Degradation due to Carrier Outage…" at bounding box center [763, 359] width 680 height 381
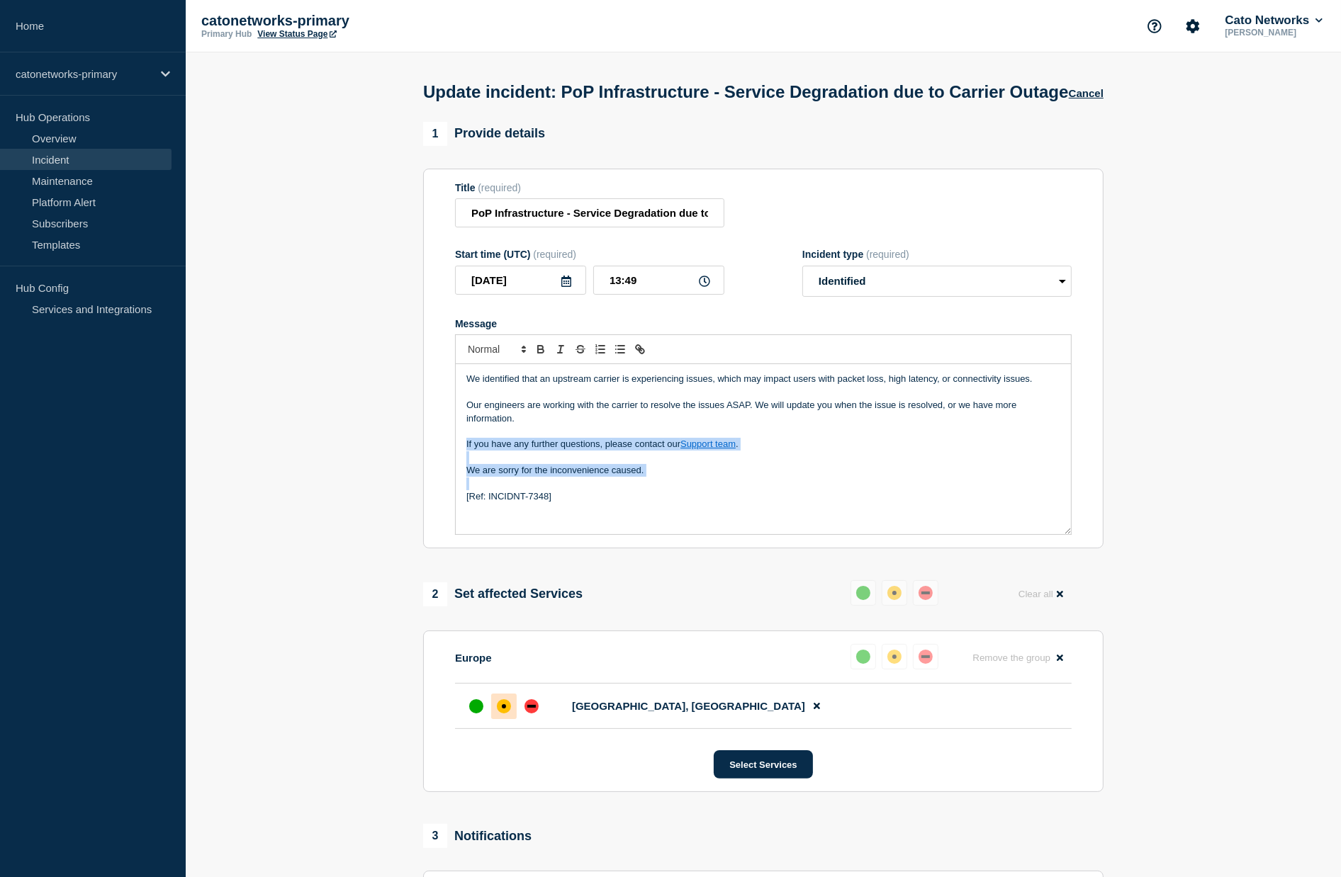
drag, startPoint x: 527, startPoint y: 491, endPoint x: 465, endPoint y: 483, distance: 62.1
click at [465, 483] on div "We identified that an upstream carrier is experiencing issues, which may impact…" at bounding box center [763, 449] width 615 height 170
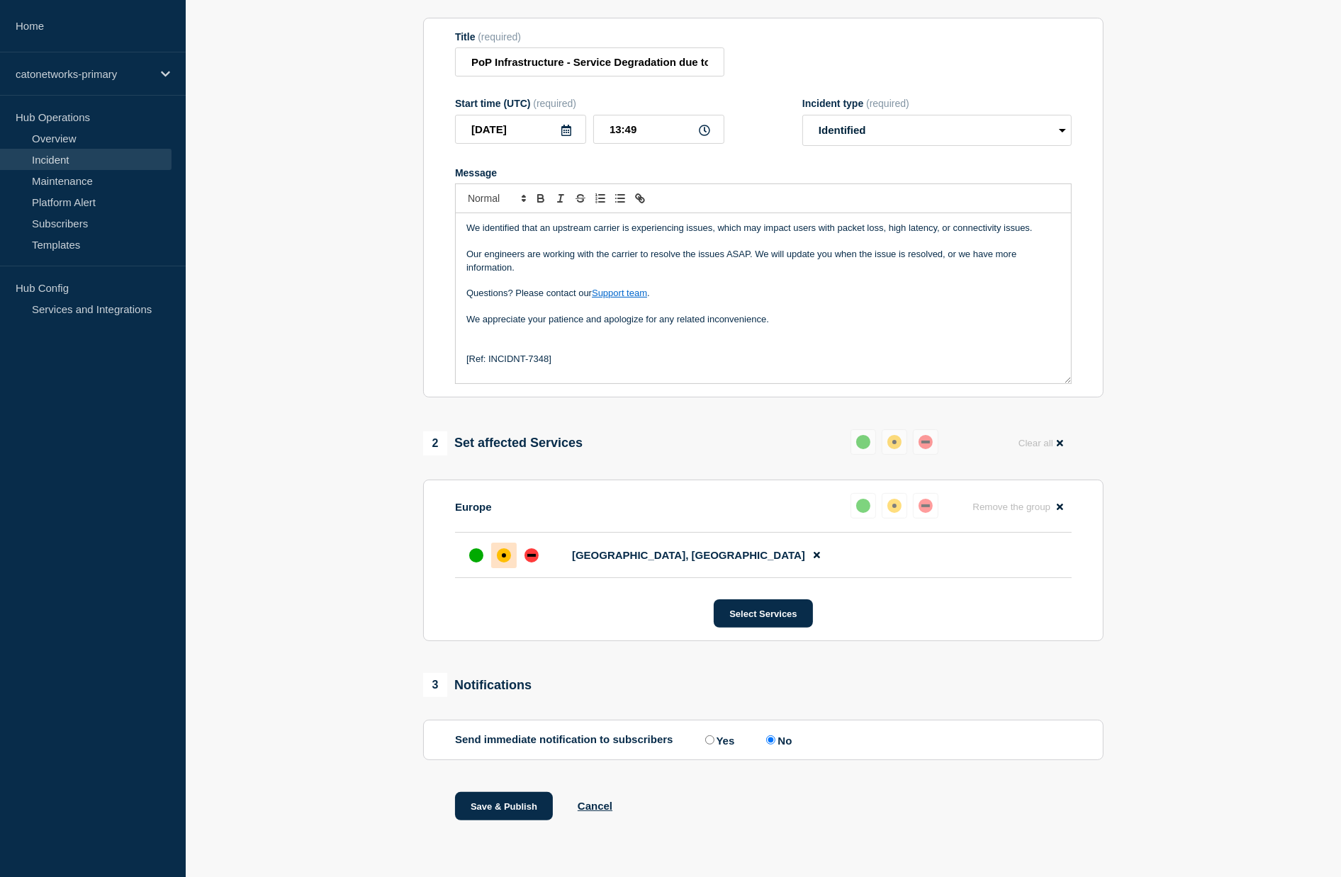
scroll to position [199, 0]
click at [502, 808] on button "Save & Publish" at bounding box center [504, 806] width 98 height 28
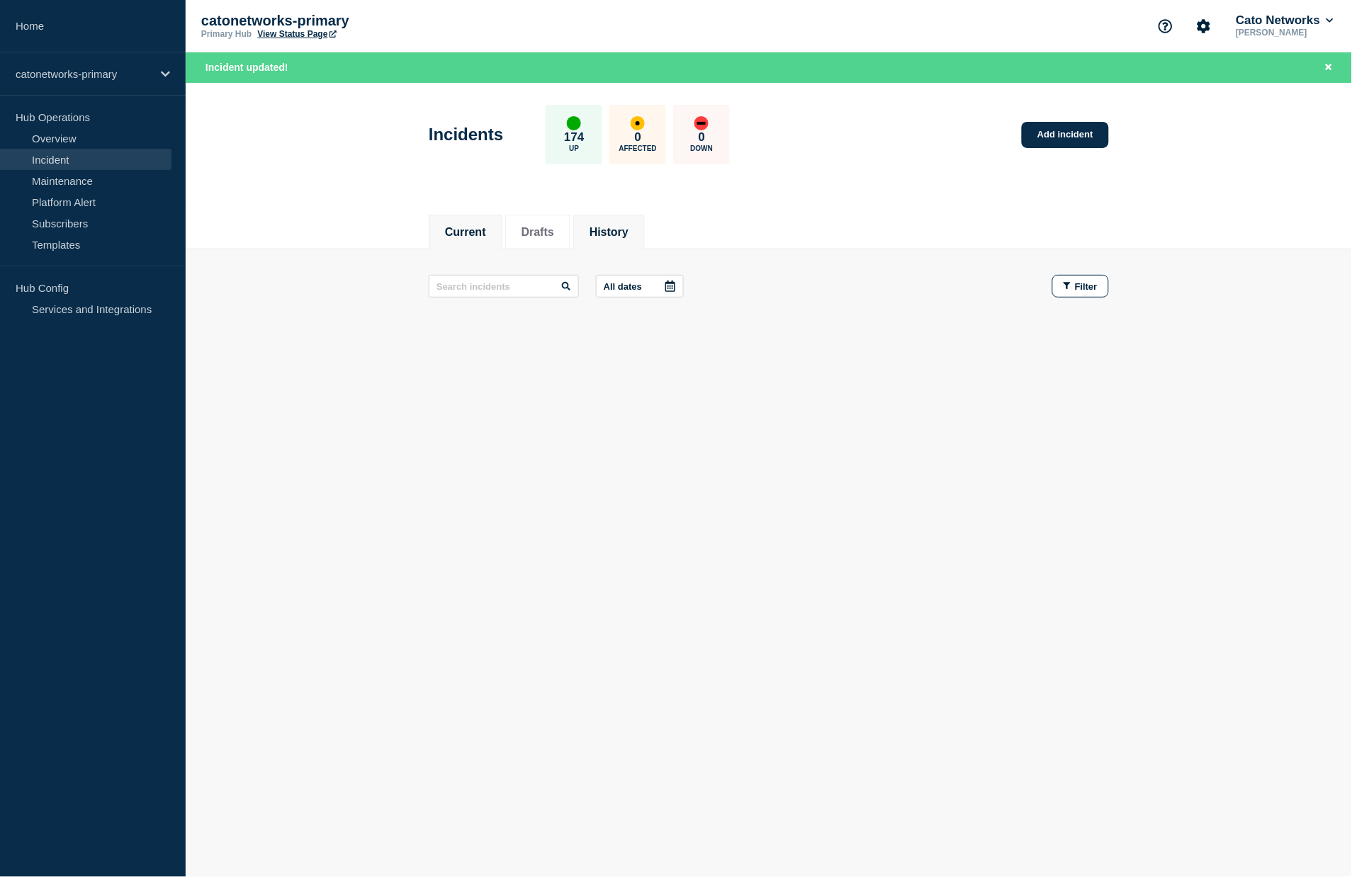
click at [591, 226] on button "History" at bounding box center [609, 232] width 39 height 13
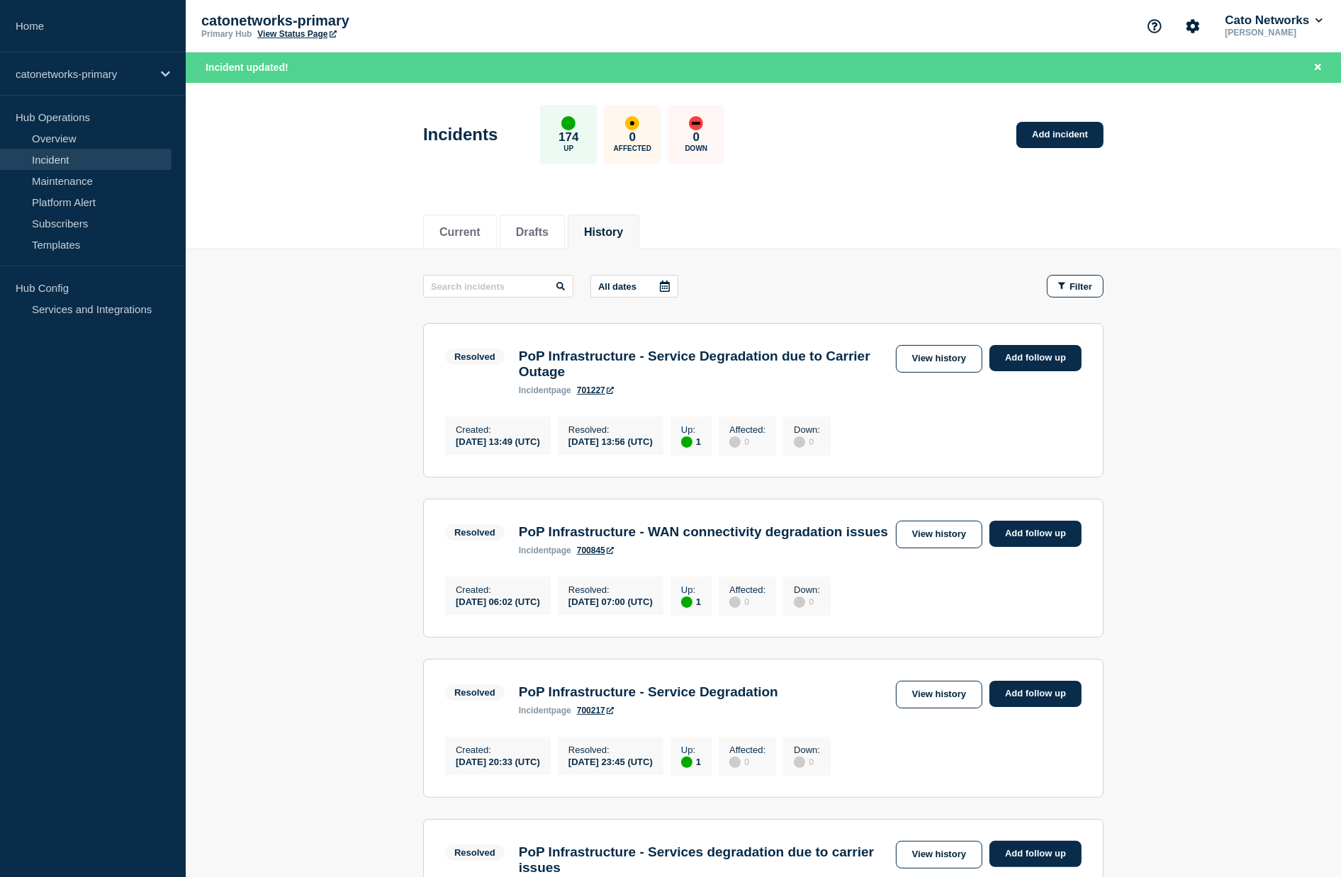
click at [598, 286] on p "All dates" at bounding box center [617, 286] width 38 height 11
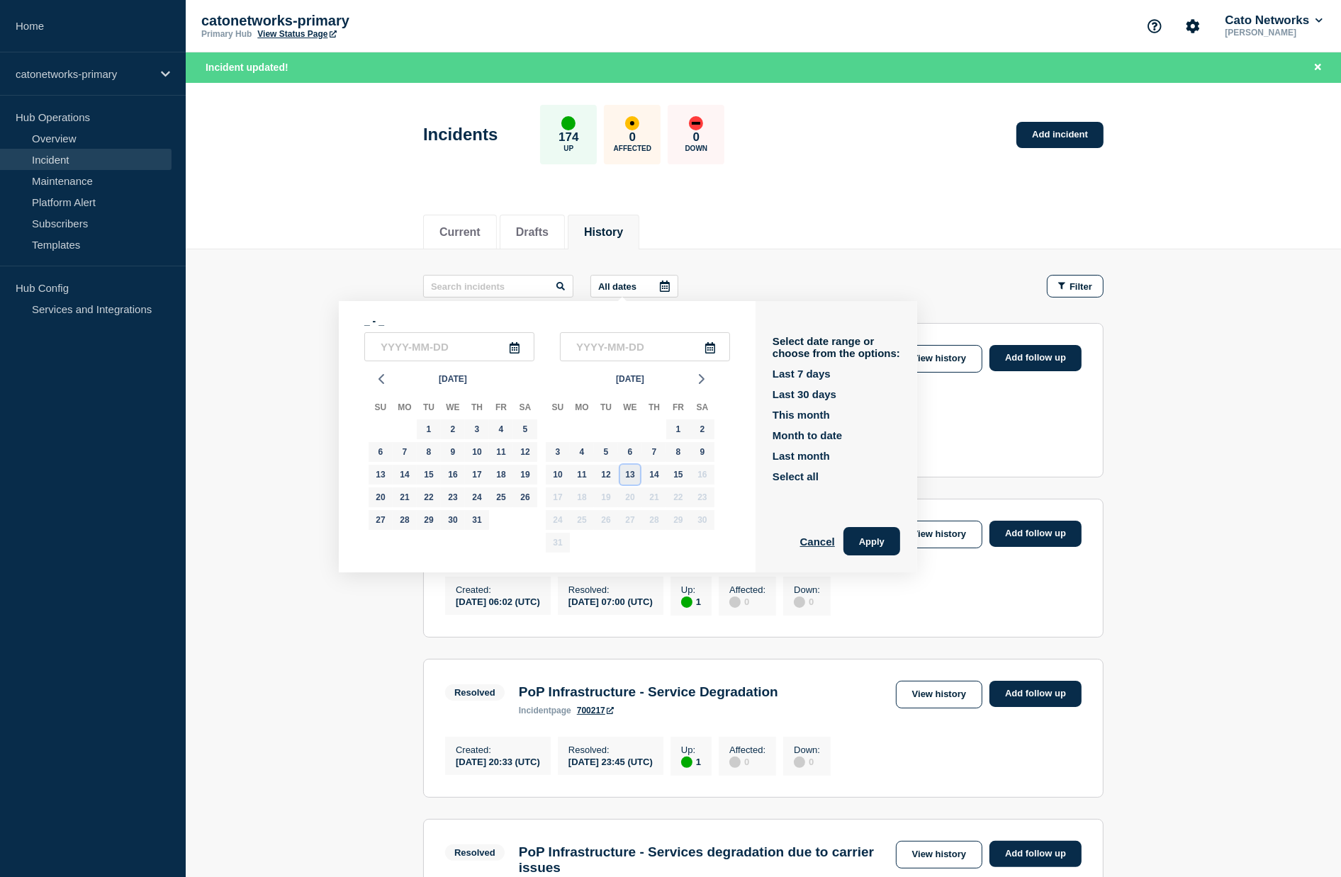
click at [634, 478] on div "13" at bounding box center [630, 475] width 20 height 20
type input "[DATE]"
click at [634, 478] on div "13" at bounding box center [630, 475] width 20 height 20
type input "[DATE]"
click at [868, 545] on button "Apply" at bounding box center [871, 541] width 57 height 28
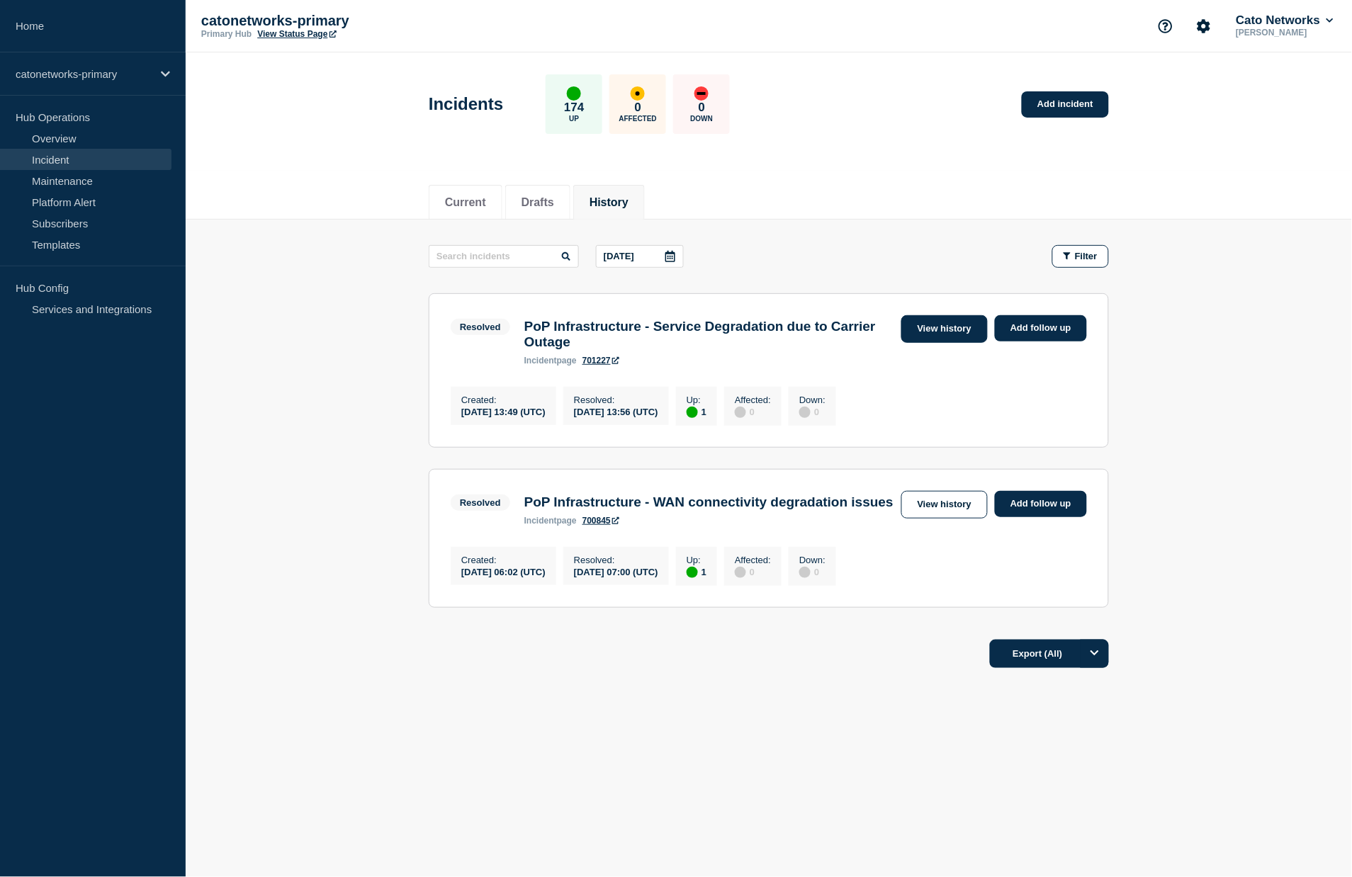
click at [933, 331] on link "View history" at bounding box center [944, 329] width 86 height 28
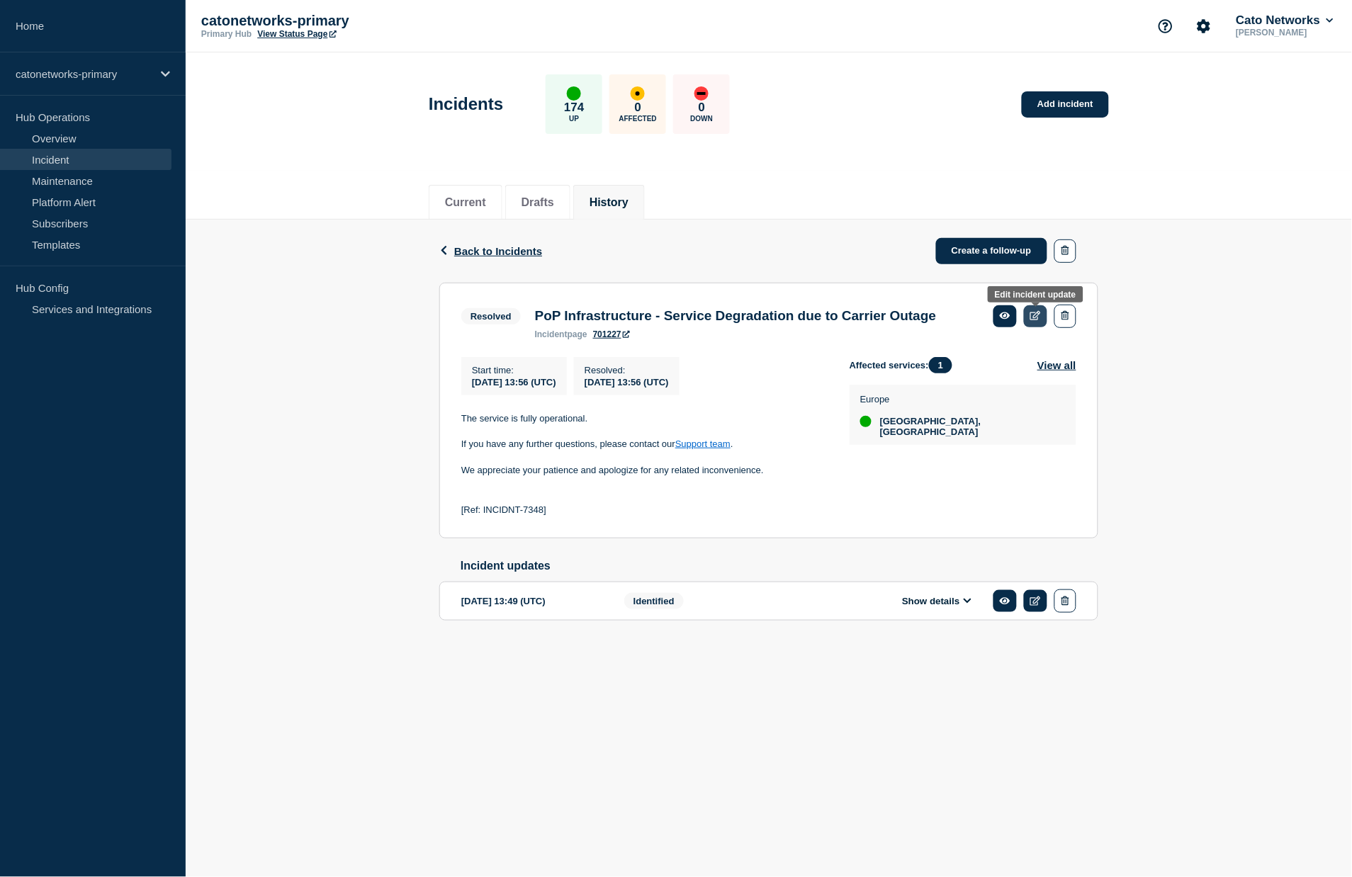
click at [1035, 320] on icon at bounding box center [1035, 315] width 11 height 9
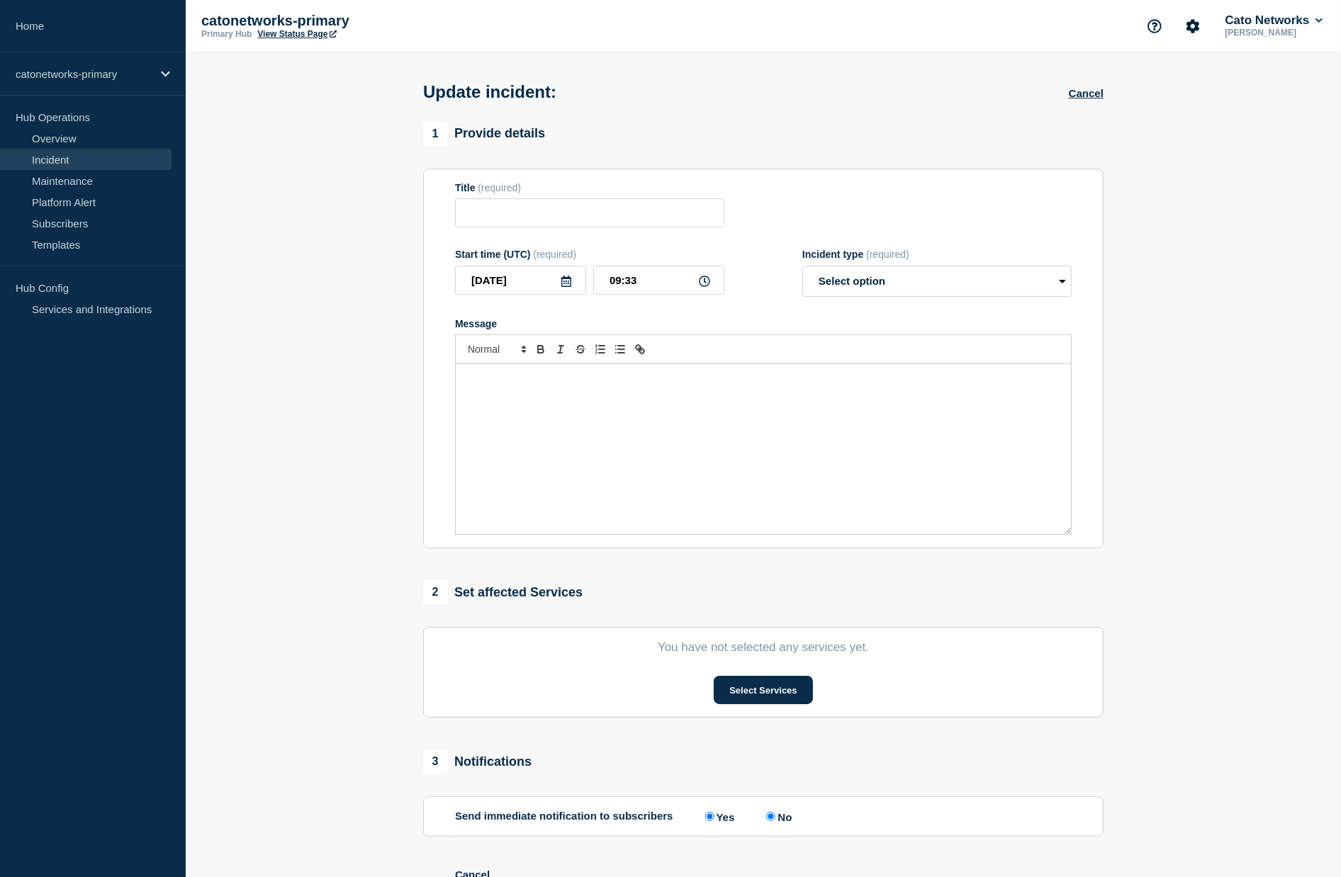
type input "PoP Infrastructure - Service Degradation due to Carrier Outage"
type input "[DATE]"
type input "13:56"
select select "resolved"
radio input "false"
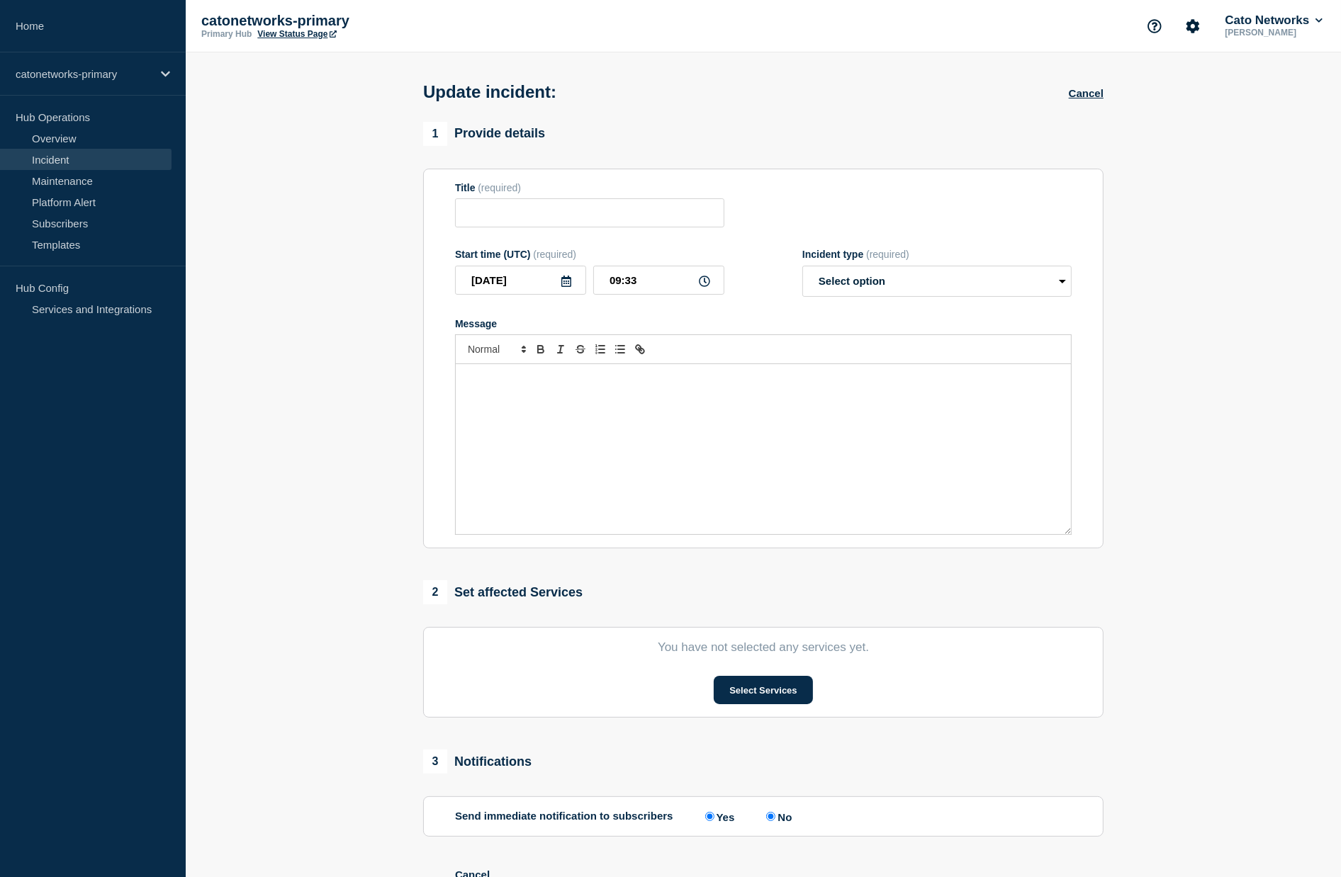
radio input "true"
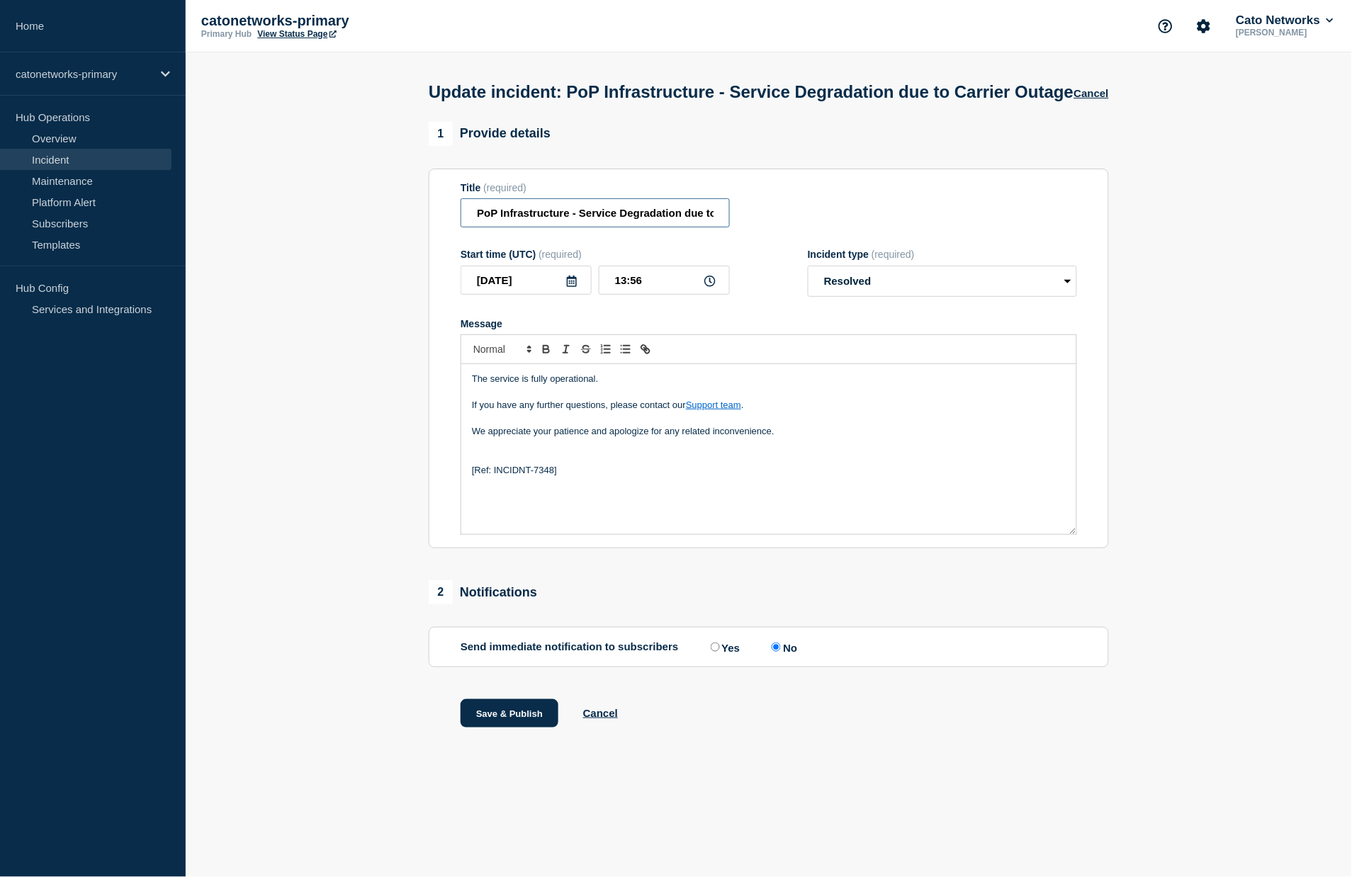
click at [656, 227] on input "PoP Infrastructure - Service Degradation due to Carrier Outage" at bounding box center [595, 212] width 269 height 29
paste input "s degradation due to carrier issues"
type input "PoP Infrastructure - Services degradation due to carrier issues"
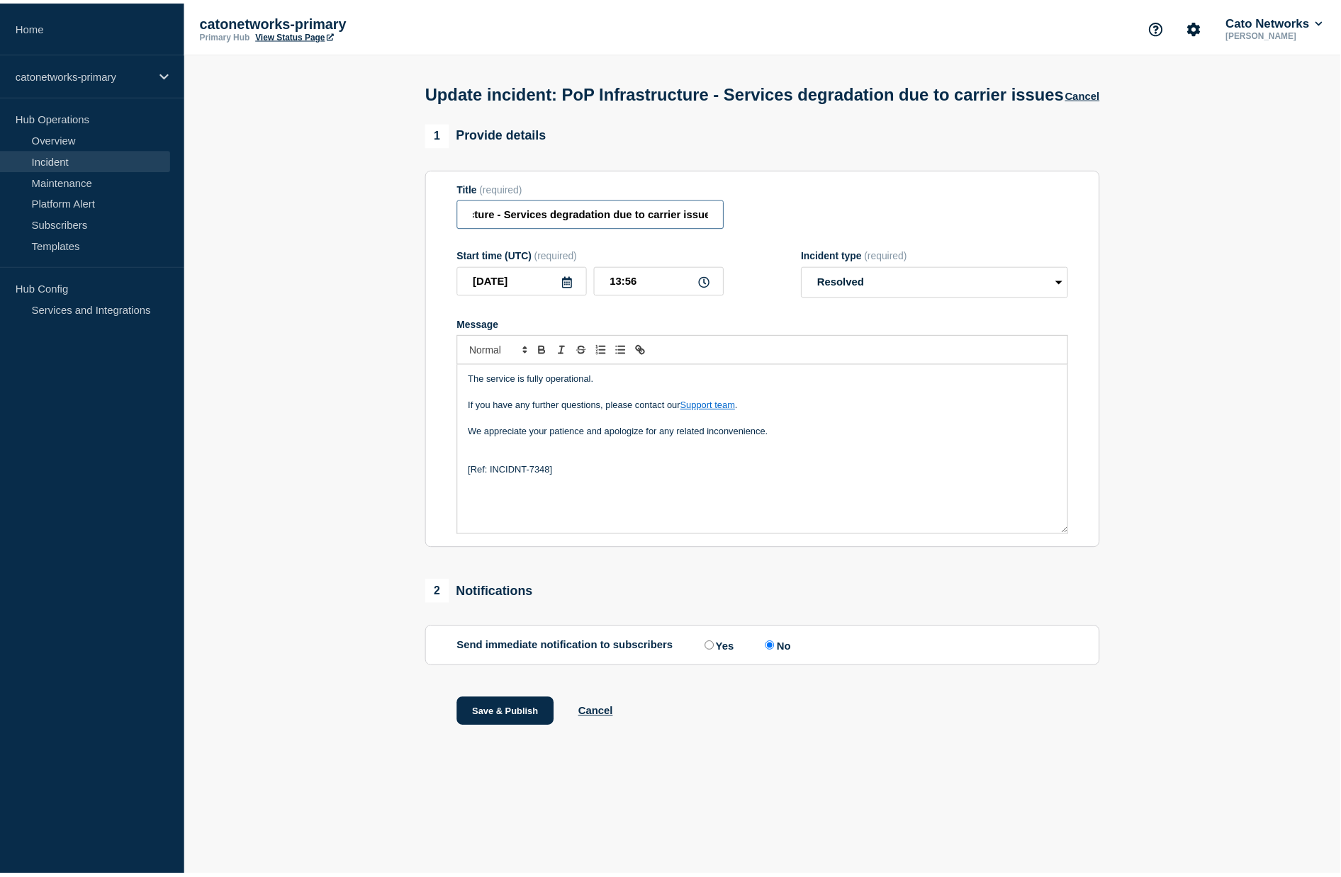
scroll to position [0, 0]
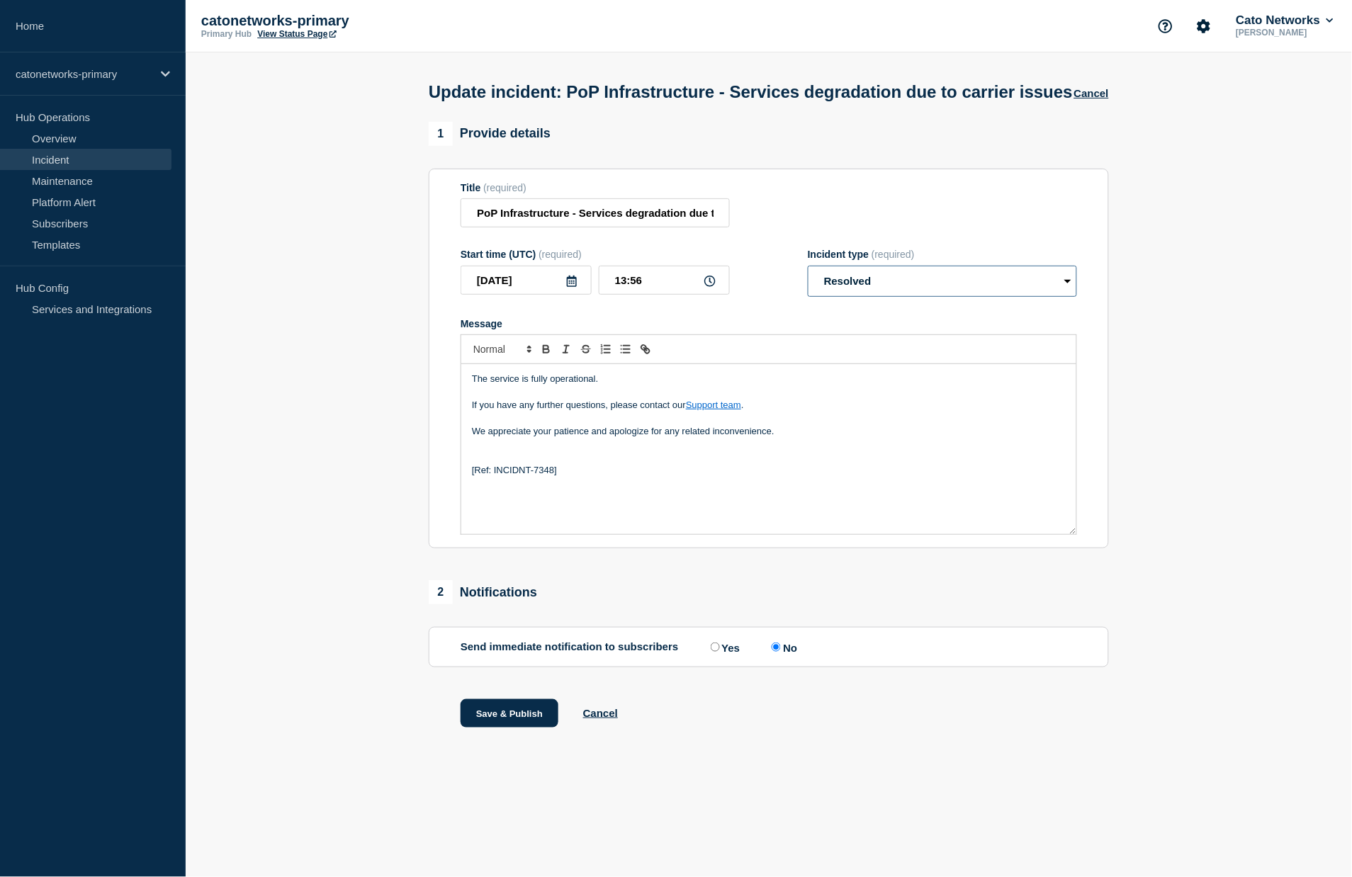
click at [856, 296] on select "Select option Investigating Identified Monitoring Resolved" at bounding box center [942, 281] width 269 height 31
select select "monitoring"
click at [808, 278] on select "Select option Investigating Identified Monitoring Resolved" at bounding box center [942, 281] width 269 height 31
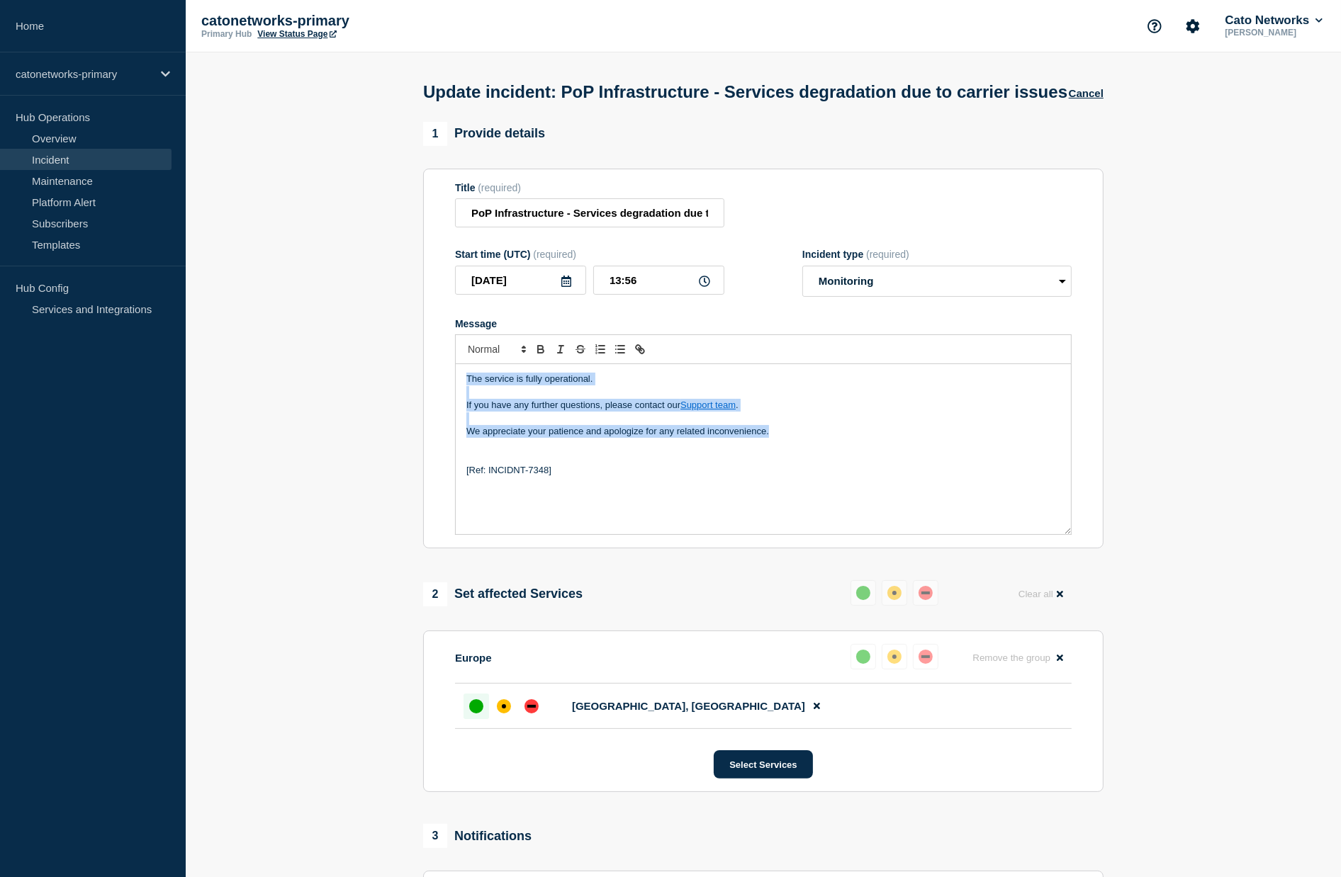
drag, startPoint x: 789, startPoint y: 451, endPoint x: 467, endPoint y: 394, distance: 326.7
click at [467, 394] on div "The service is fully operational. If you have any further questions, please con…" at bounding box center [763, 449] width 615 height 170
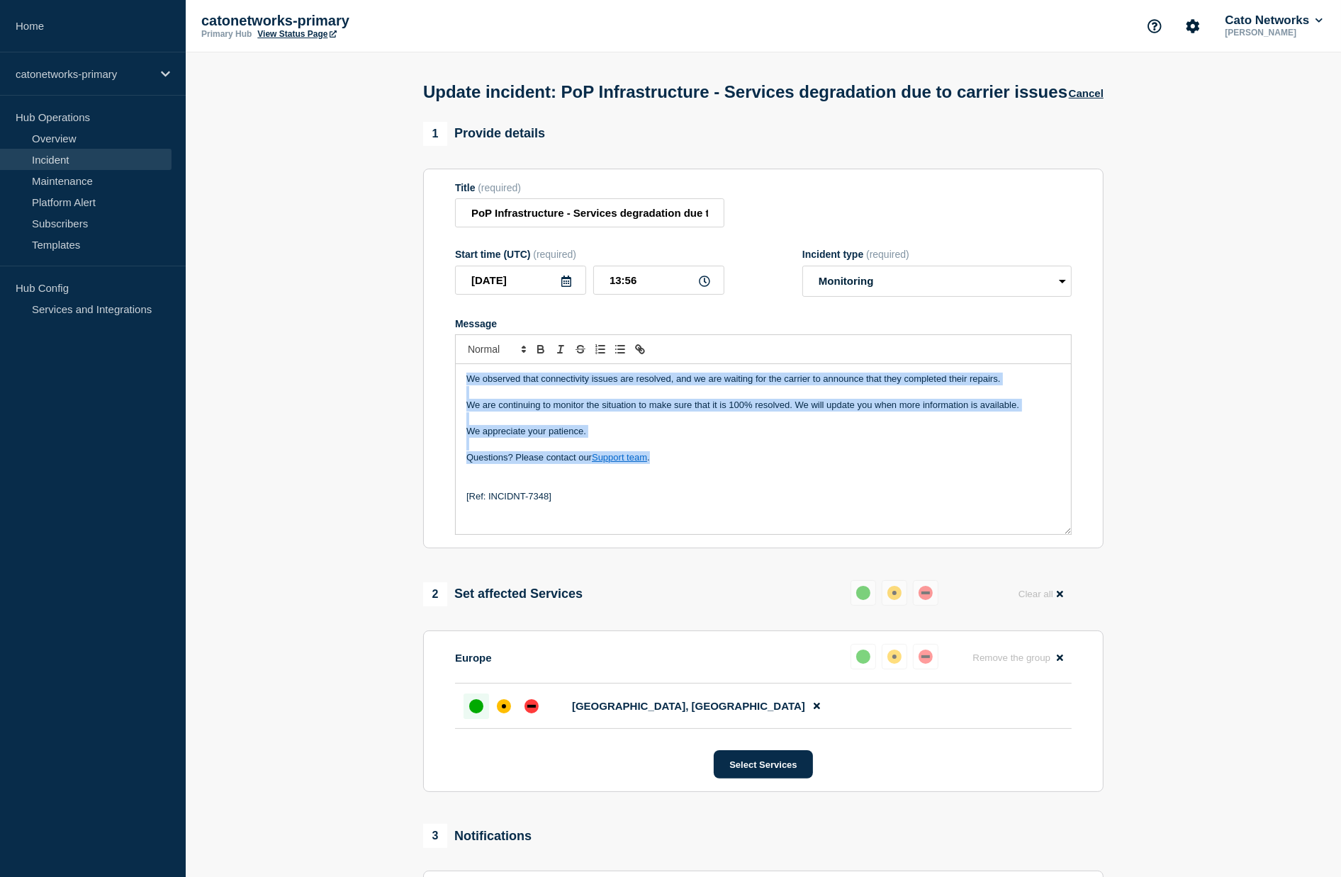
drag, startPoint x: 657, startPoint y: 470, endPoint x: 458, endPoint y: 399, distance: 211.4
click at [458, 399] on div "We observed that connectivity issues are resolved, and we are waiting for the c…" at bounding box center [763, 449] width 615 height 170
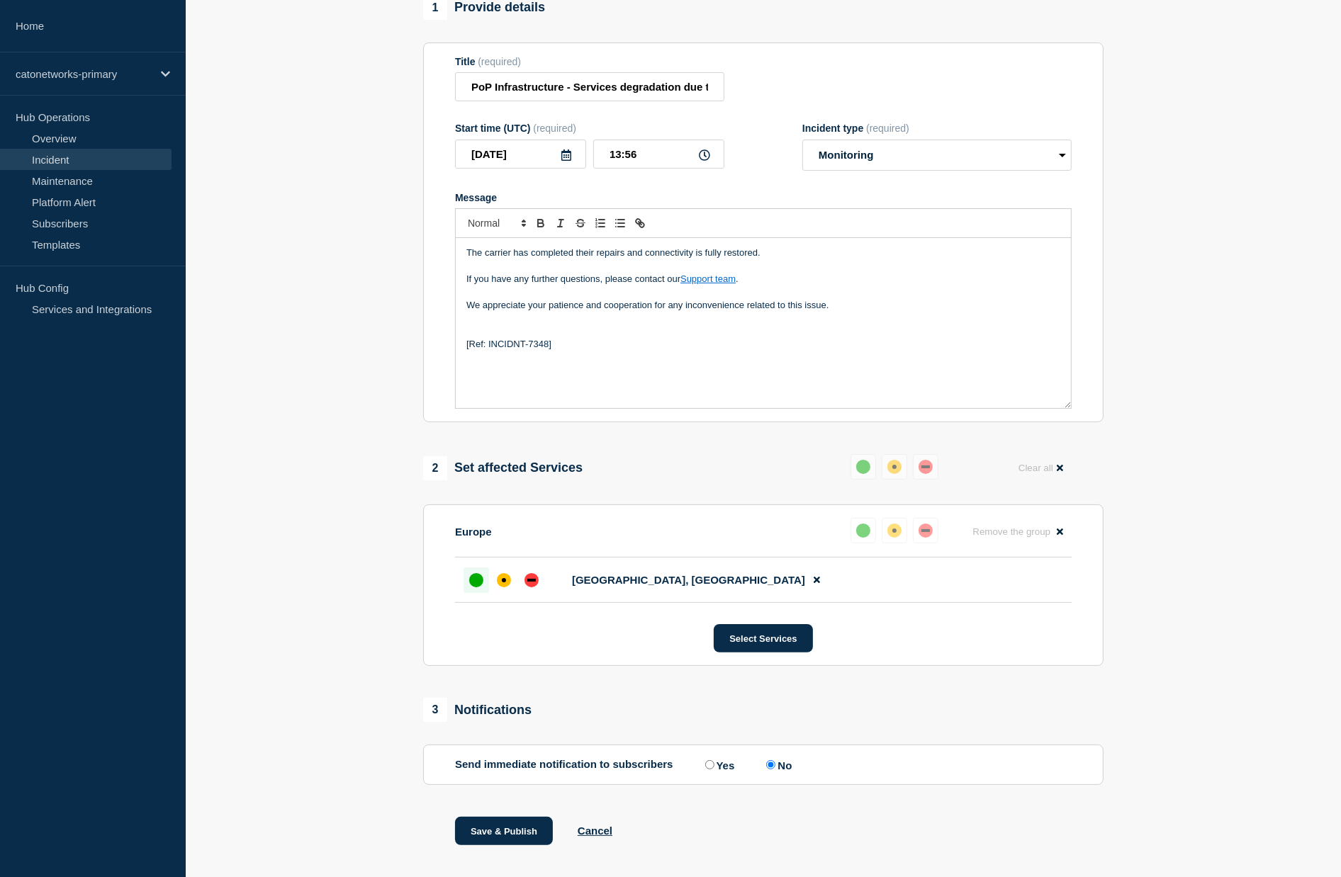
scroll to position [175, 0]
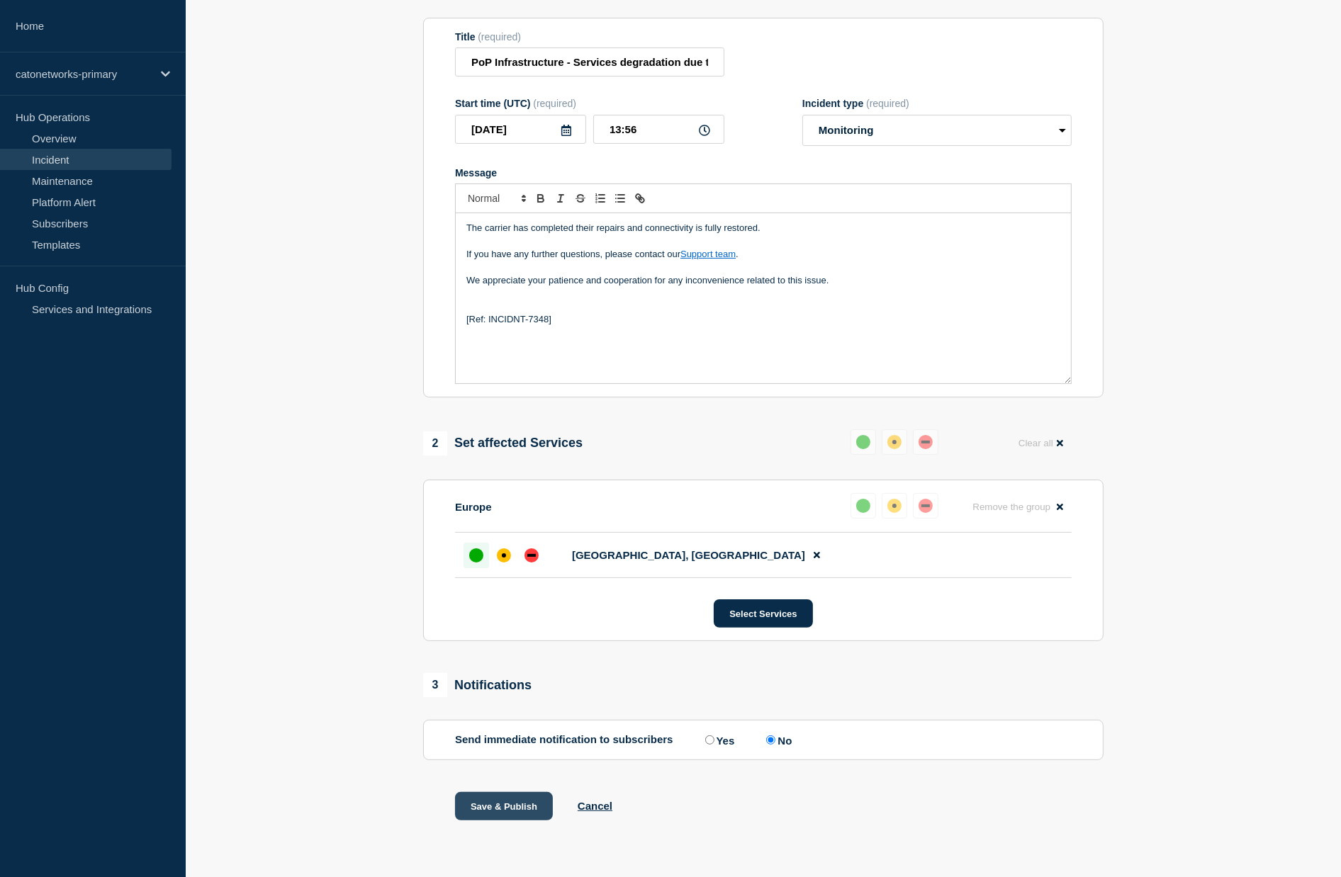
click at [509, 809] on button "Save & Publish" at bounding box center [504, 806] width 98 height 28
